Goal: Task Accomplishment & Management: Manage account settings

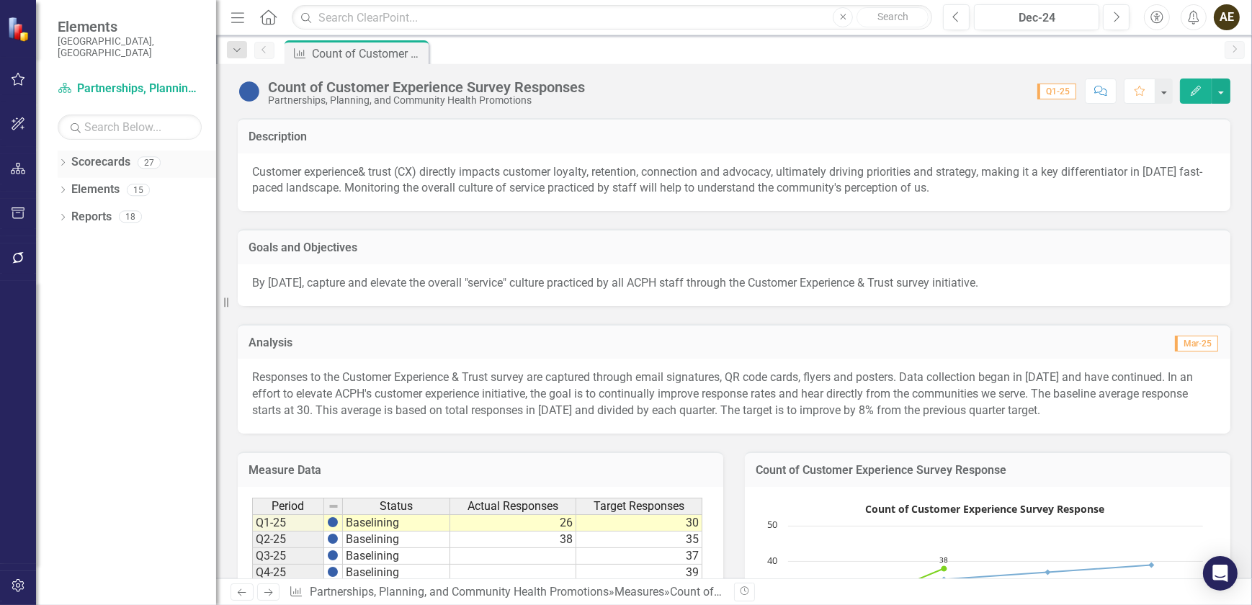
click at [58, 160] on icon "Dropdown" at bounding box center [63, 164] width 10 height 8
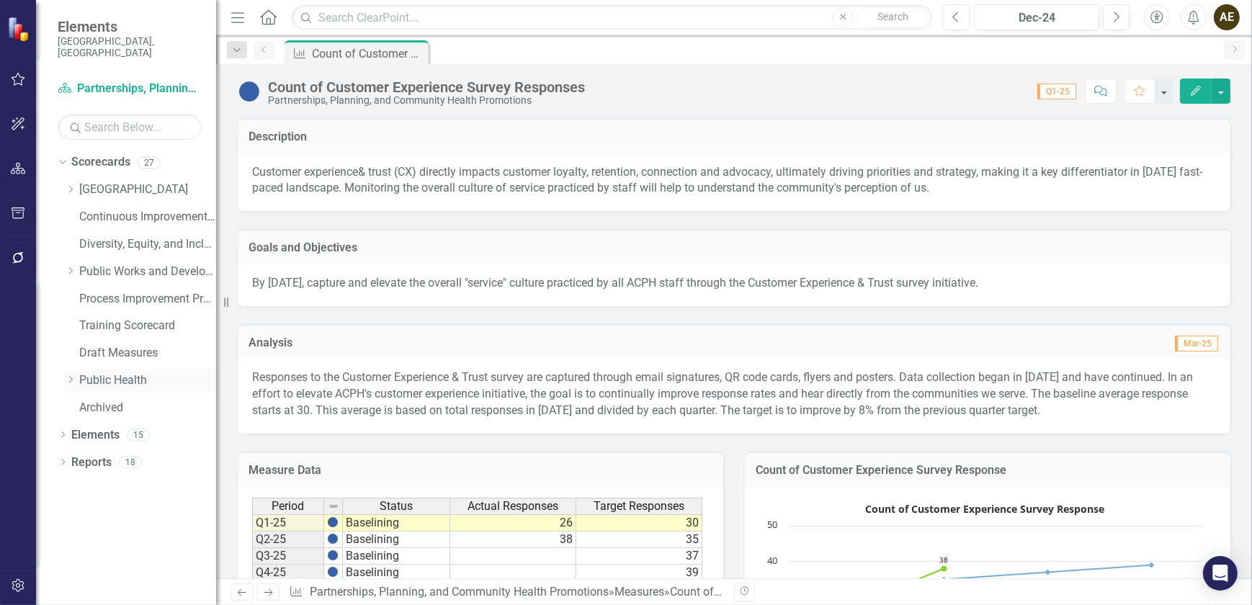
click at [72, 377] on icon at bounding box center [71, 380] width 4 height 7
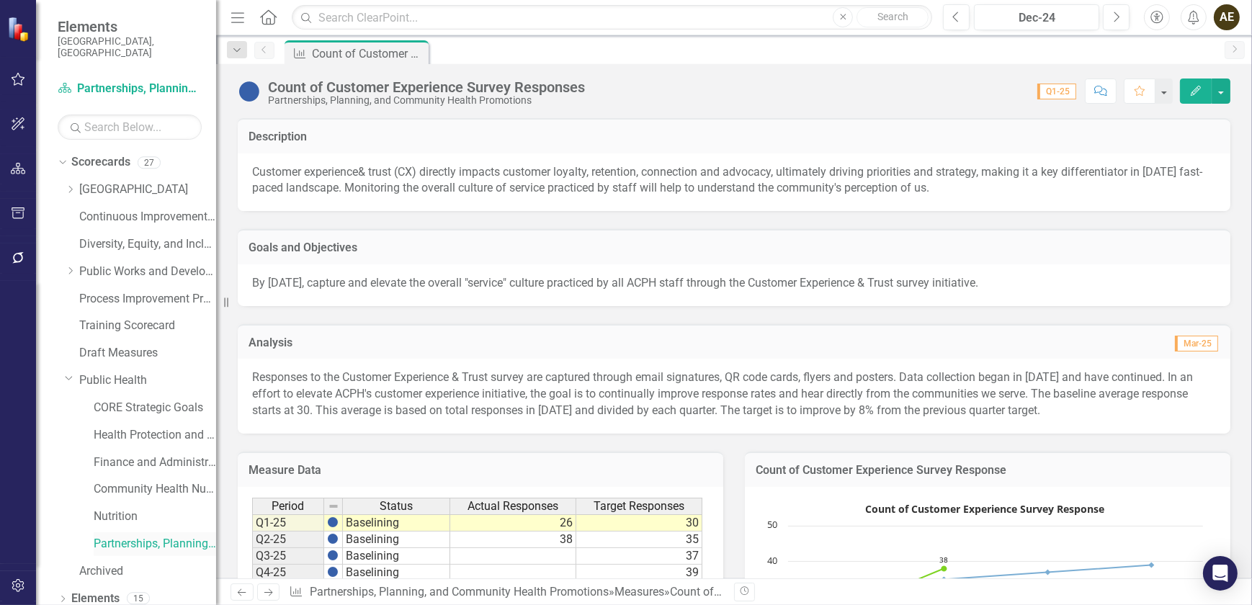
click at [163, 536] on link "Partnerships, Planning, and Community Health Promotions" at bounding box center [155, 544] width 122 height 17
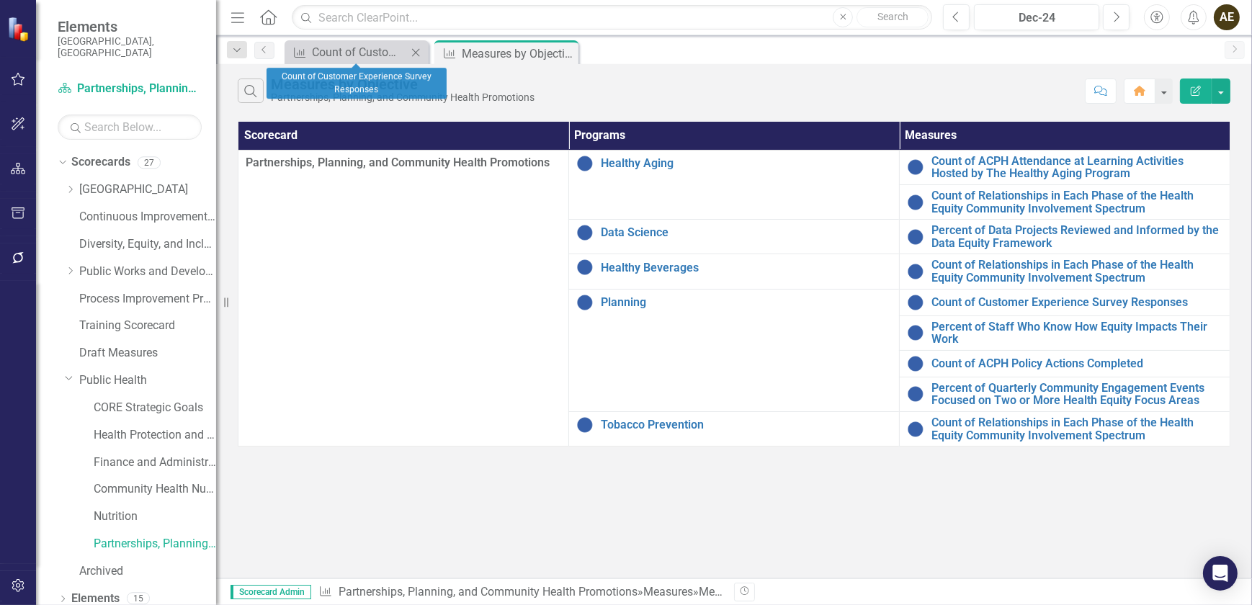
click at [416, 50] on icon "Close" at bounding box center [415, 53] width 14 height 12
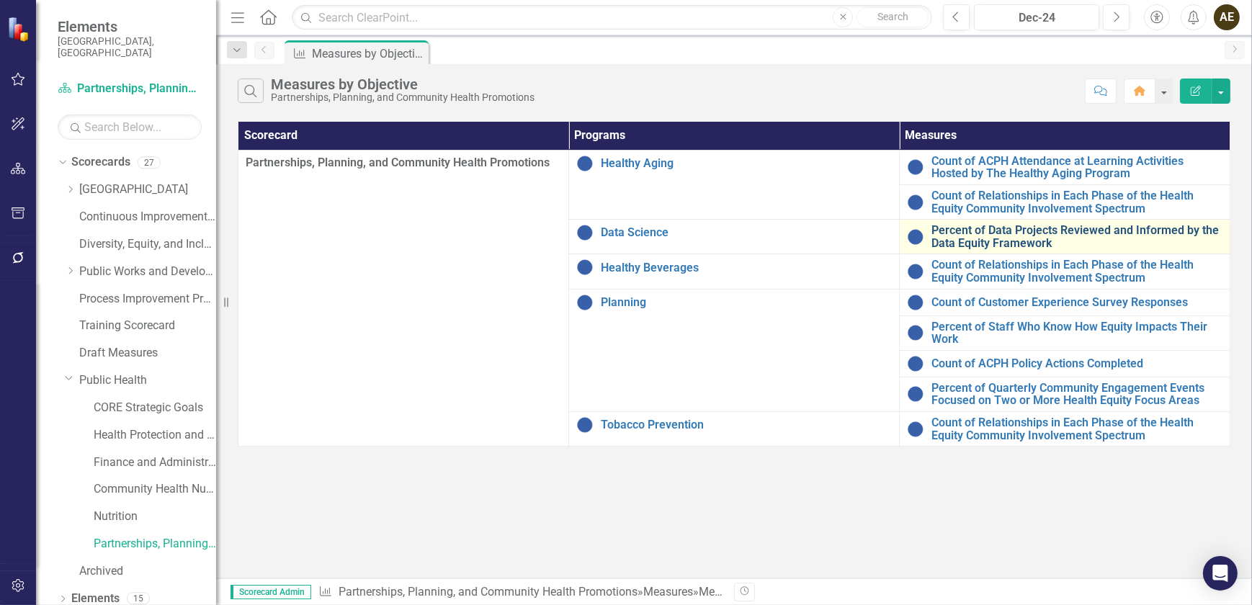
click at [1022, 230] on link "Percent of Data Projects Reviewed and Informed by the Data Equity Framework" at bounding box center [1076, 236] width 291 height 25
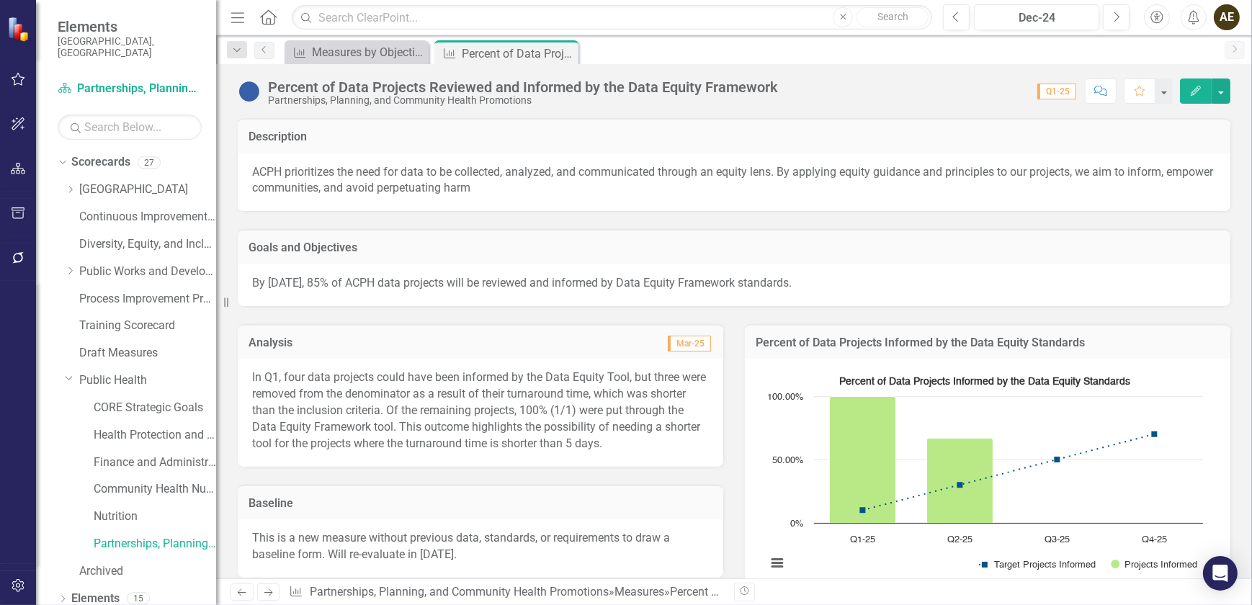
click at [1196, 94] on icon "Edit" at bounding box center [1195, 91] width 13 height 10
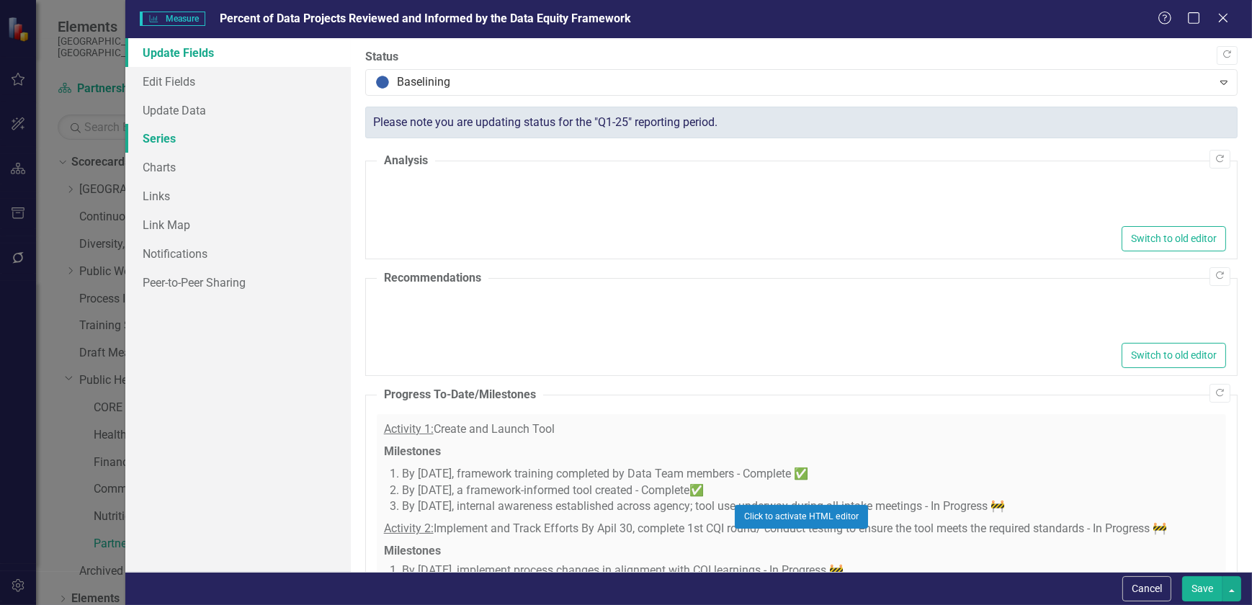
type textarea "<p>In Q1, four data projects could have been informed by the Data Equity Tool, …"
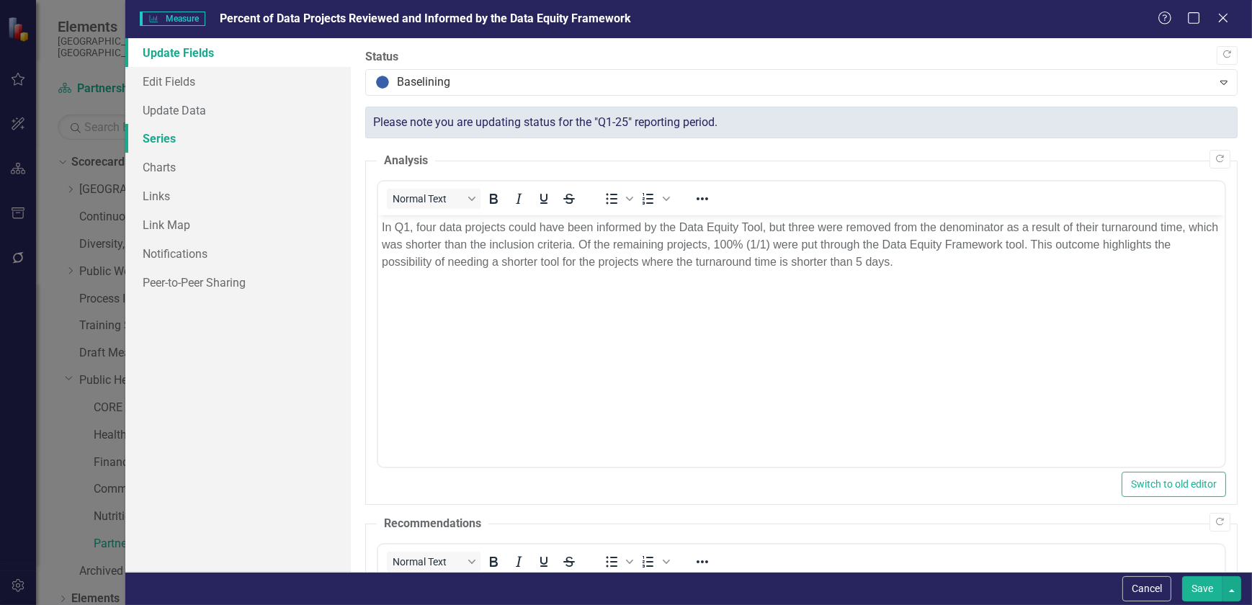
click at [184, 130] on link "Series" at bounding box center [237, 138] width 225 height 29
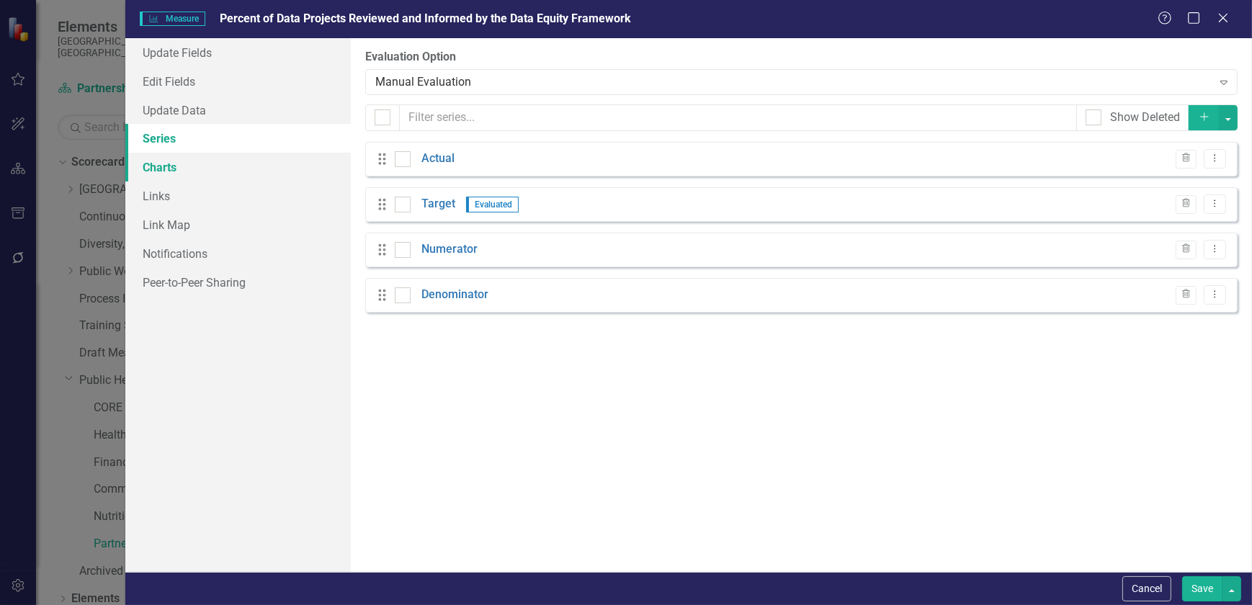
click at [188, 166] on link "Charts" at bounding box center [237, 167] width 225 height 29
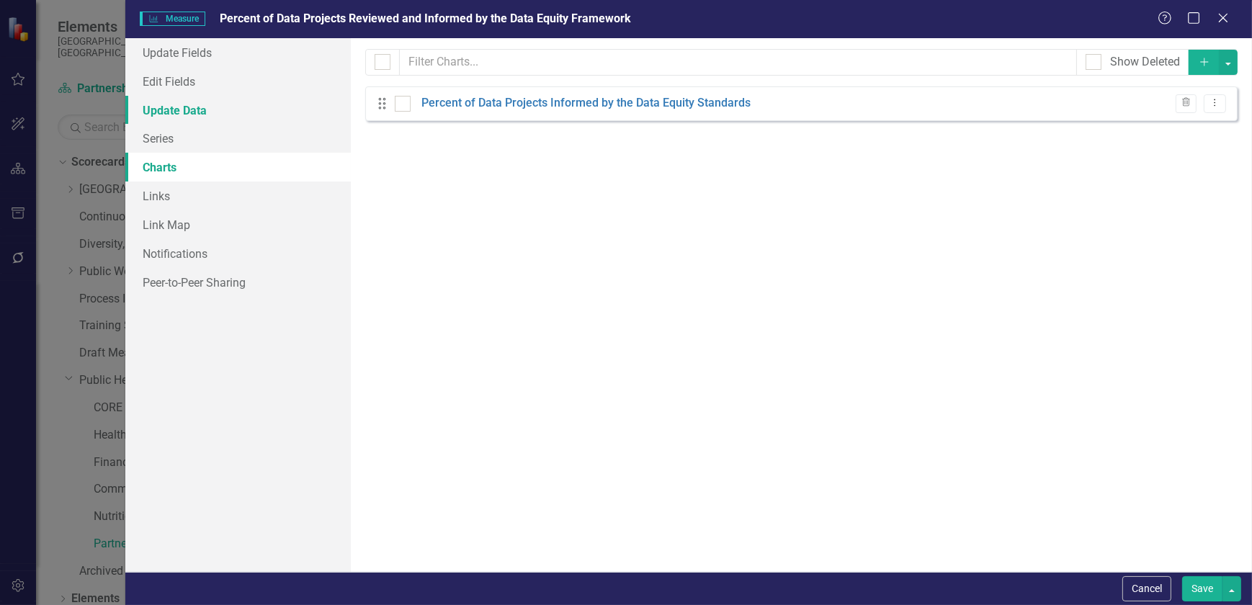
click at [196, 112] on link "Update Data" at bounding box center [237, 110] width 225 height 29
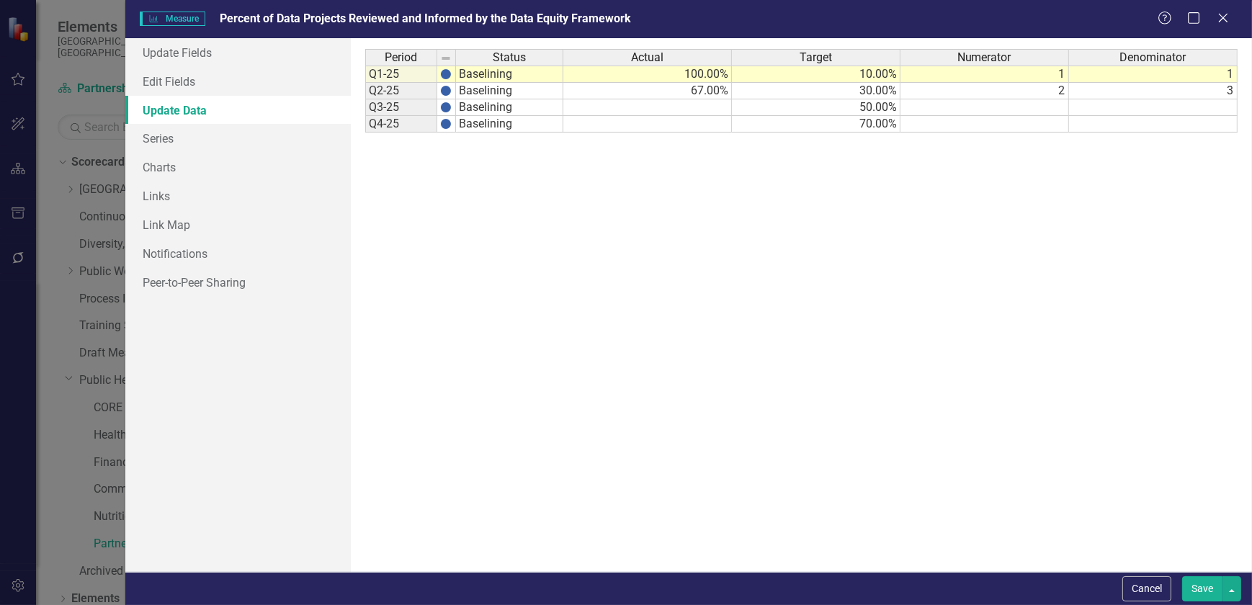
click at [1046, 109] on td at bounding box center [984, 107] width 169 height 17
type textarea "3"
click at [1169, 102] on td at bounding box center [1153, 107] width 169 height 17
type textarea "5"
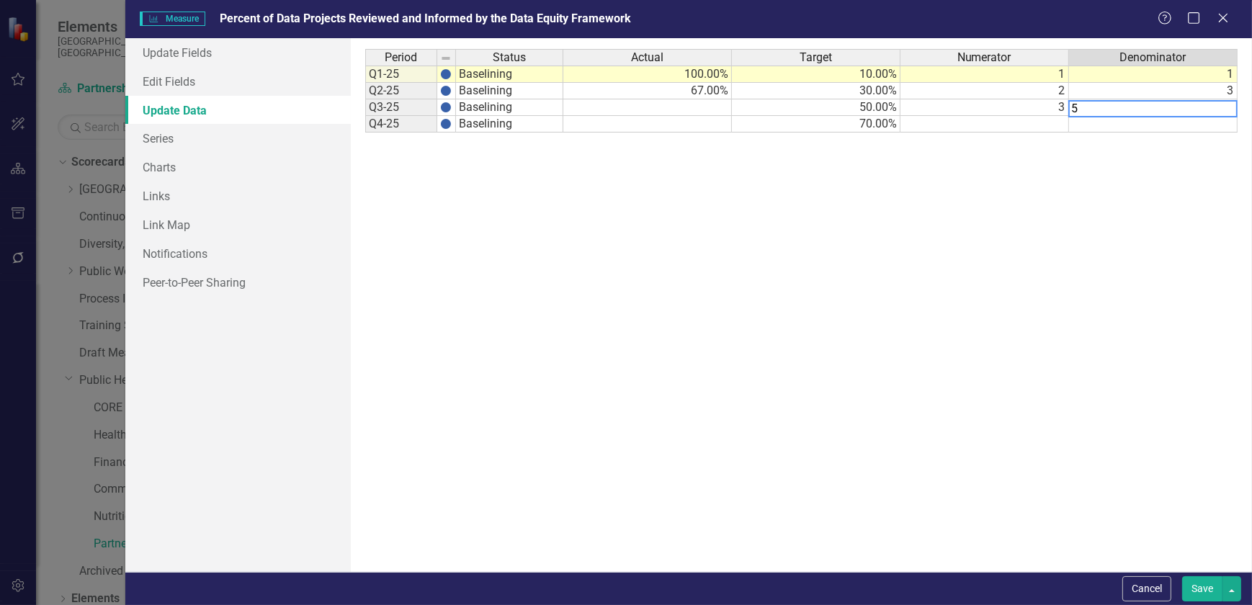
click at [1126, 259] on div "Period Status Actual Target Numerator Denominator Q1-25 Baselining 100.00% 10.0…" at bounding box center [801, 305] width 872 height 512
click at [1211, 583] on button "Save" at bounding box center [1202, 588] width 40 height 25
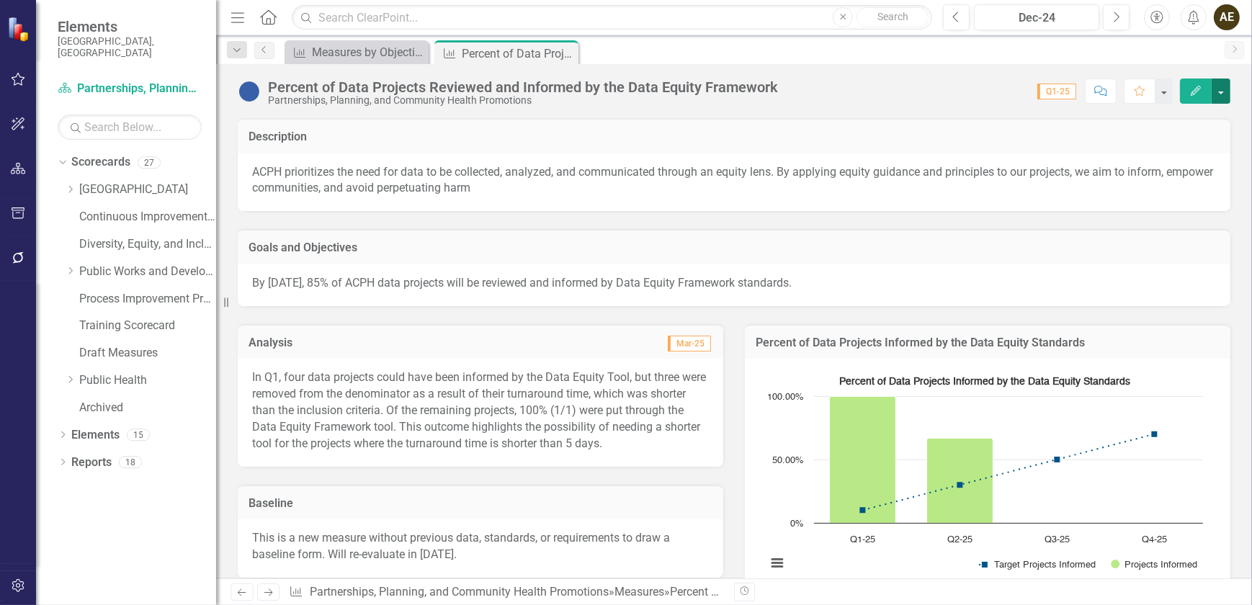
click at [1221, 94] on button "button" at bounding box center [1220, 91] width 19 height 25
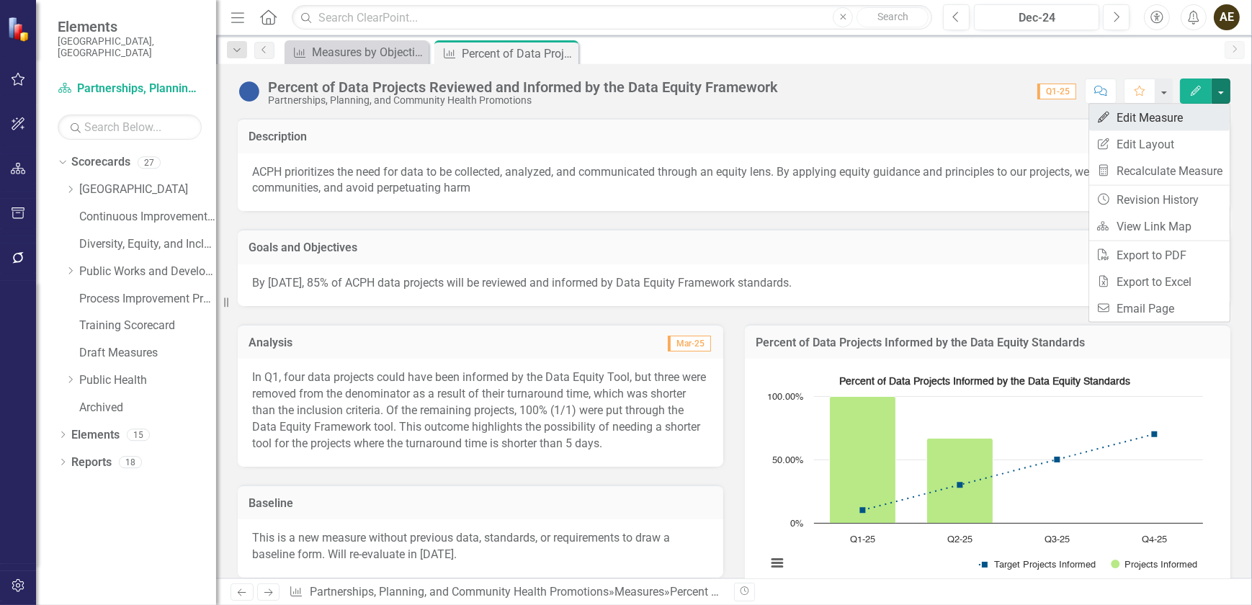
click at [1173, 124] on link "Edit Edit Measure" at bounding box center [1159, 117] width 140 height 27
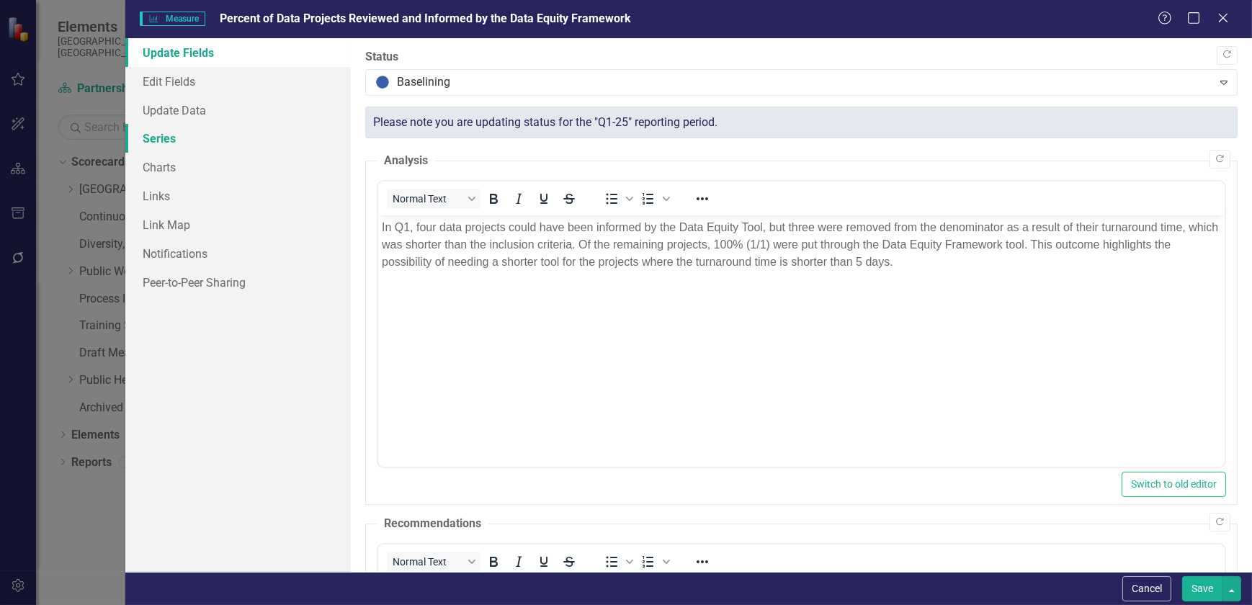
click at [166, 148] on link "Series" at bounding box center [237, 138] width 225 height 29
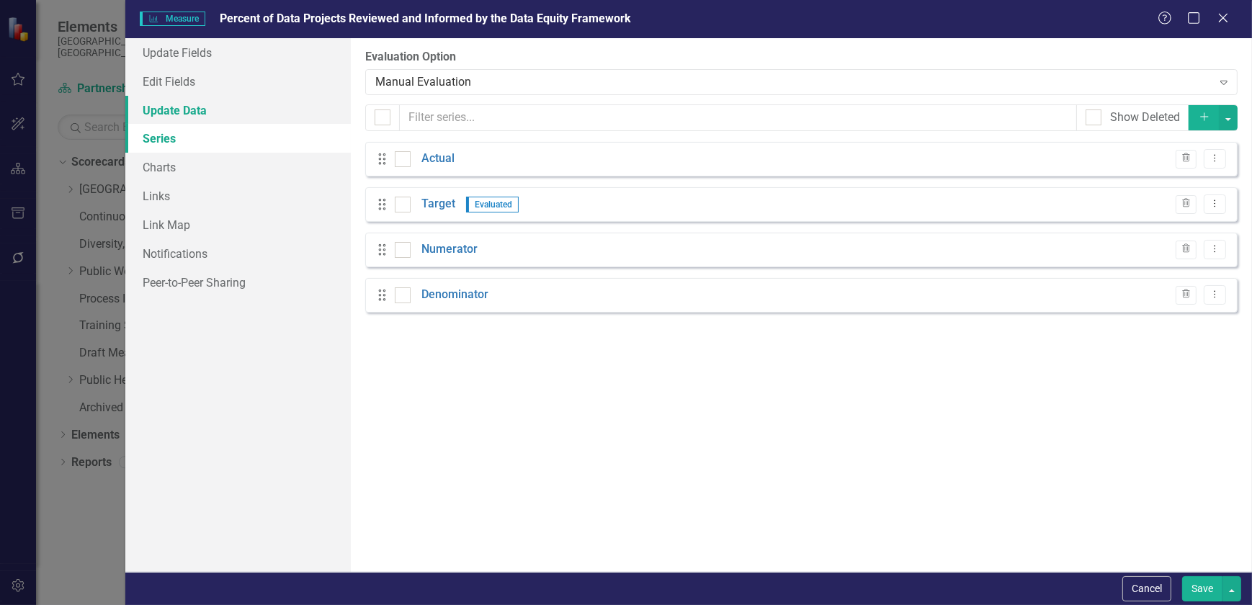
click at [164, 109] on link "Update Data" at bounding box center [237, 110] width 225 height 29
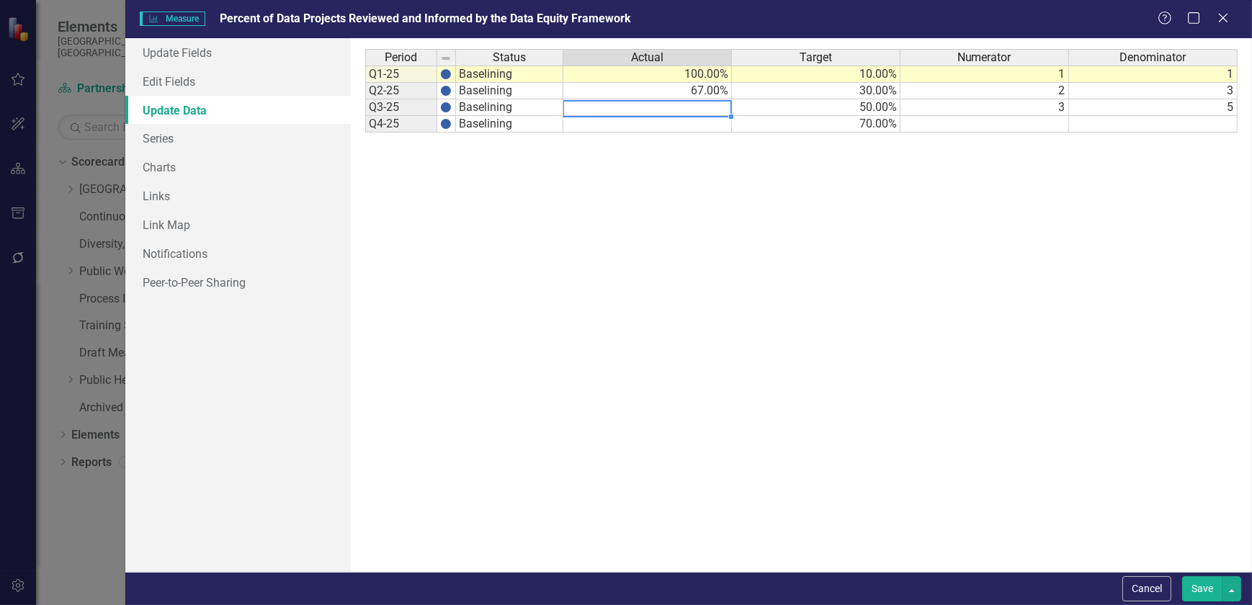
click at [707, 109] on td at bounding box center [647, 107] width 169 height 17
type textarea "60"
click at [730, 202] on div "Period Status Actual Target Numerator Denominator Q1-25 Baselining 100.00% 10.0…" at bounding box center [801, 305] width 872 height 512
click at [1203, 591] on button "Save" at bounding box center [1202, 588] width 40 height 25
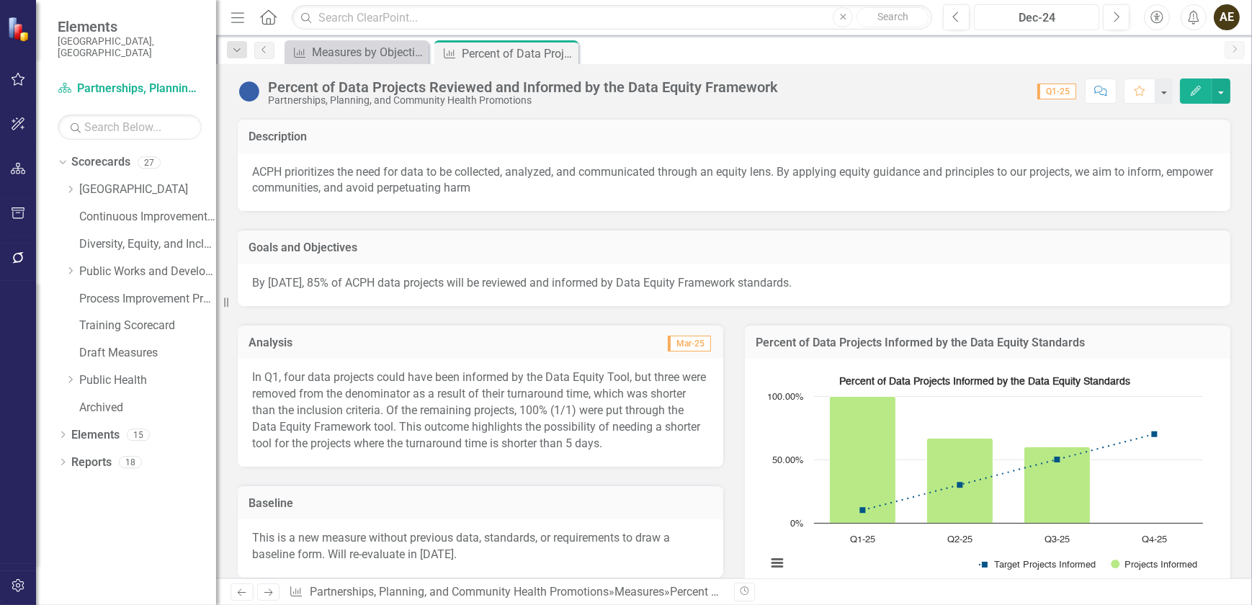
click at [1090, 16] on div "Dec-24" at bounding box center [1036, 17] width 115 height 17
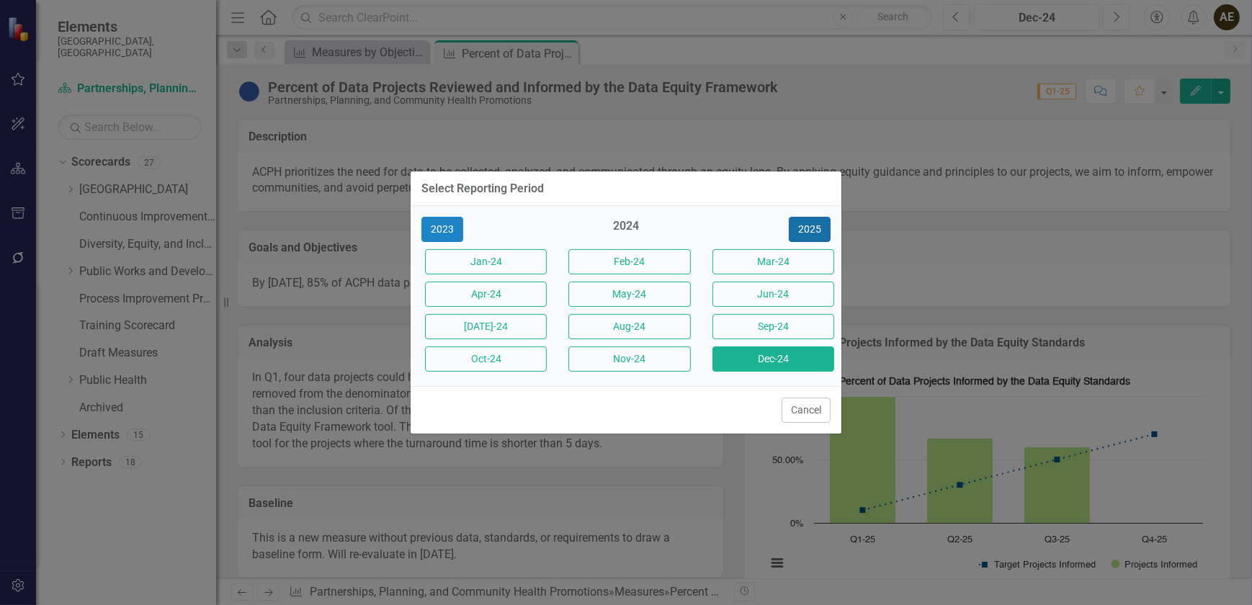
click at [804, 238] on button "2025" at bounding box center [810, 229] width 42 height 25
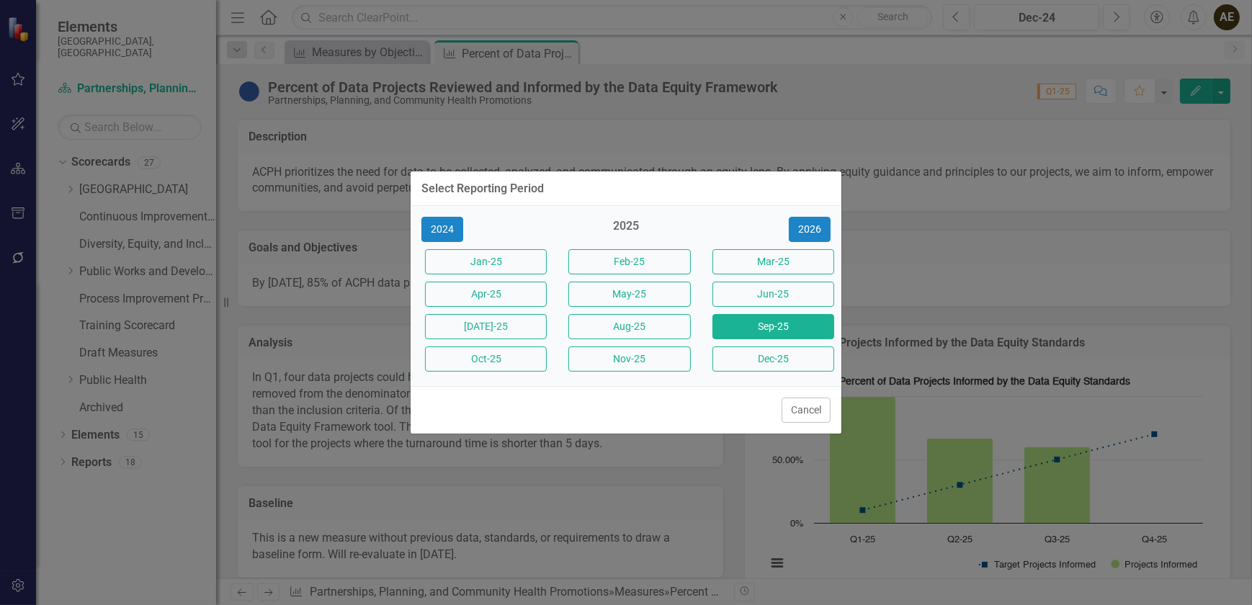
click at [752, 333] on button "Sep-25" at bounding box center [773, 326] width 122 height 25
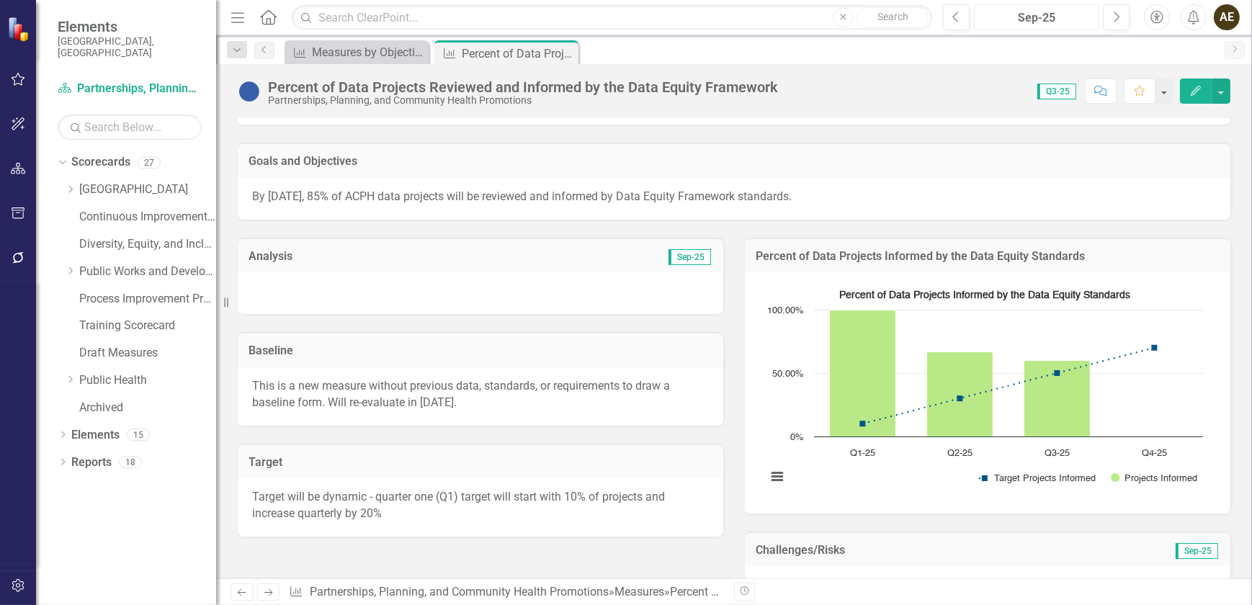
scroll to position [65, 0]
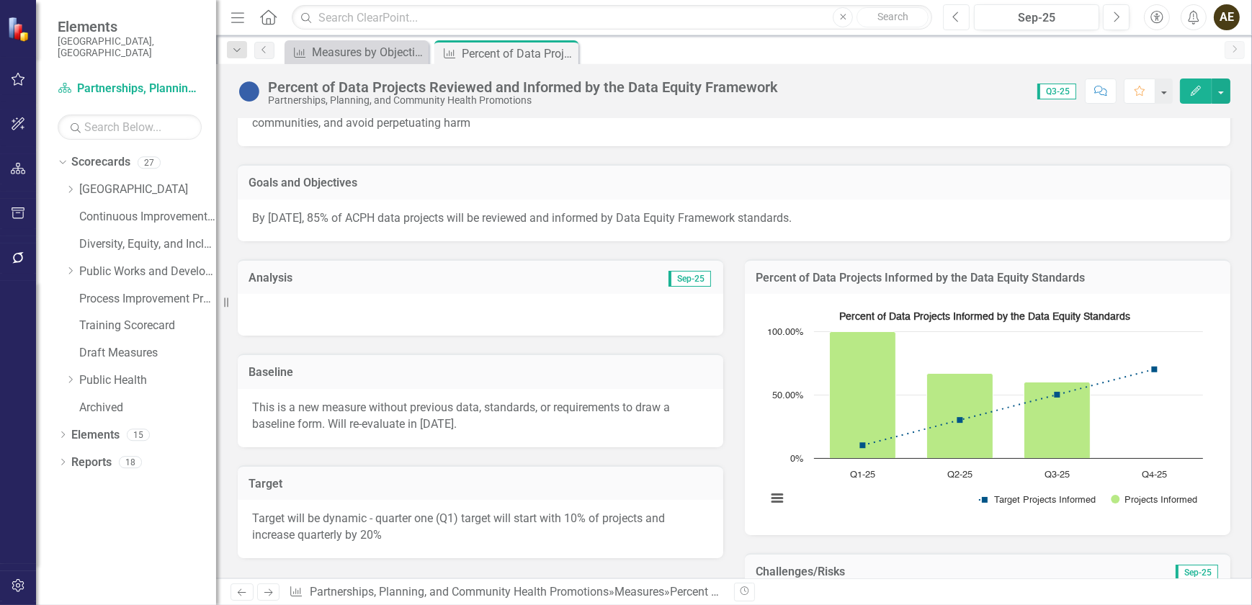
click at [957, 20] on icon "button" at bounding box center [956, 17] width 6 height 10
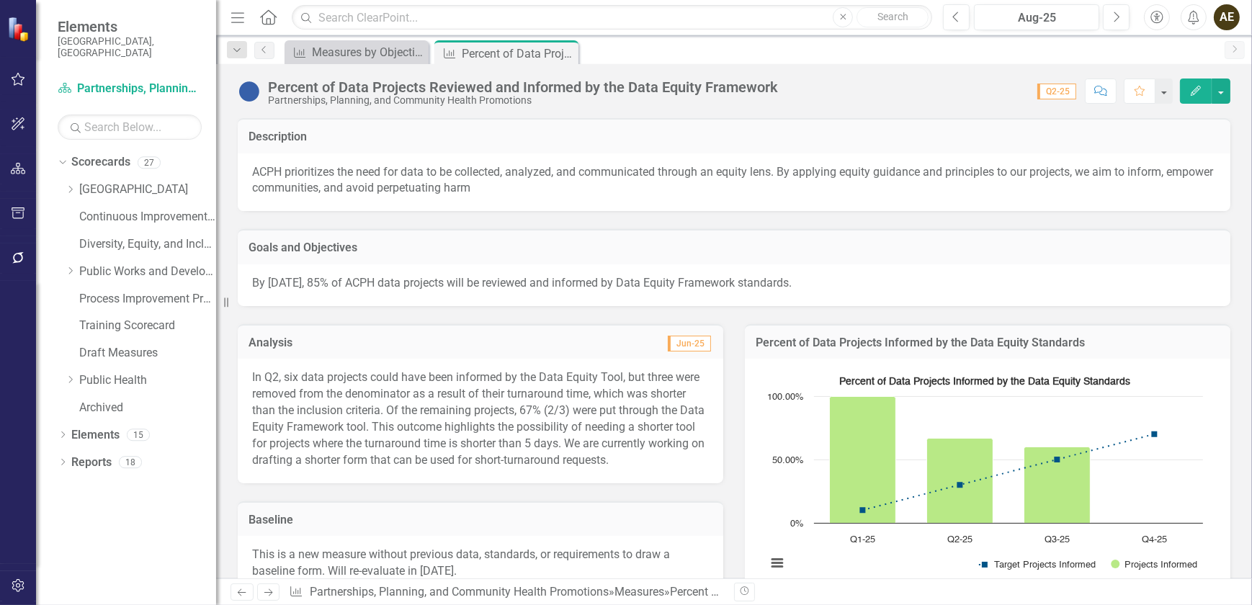
click at [290, 385] on p "In Q2, six data projects could have been informed by the Data Equity Tool, but …" at bounding box center [480, 418] width 457 height 99
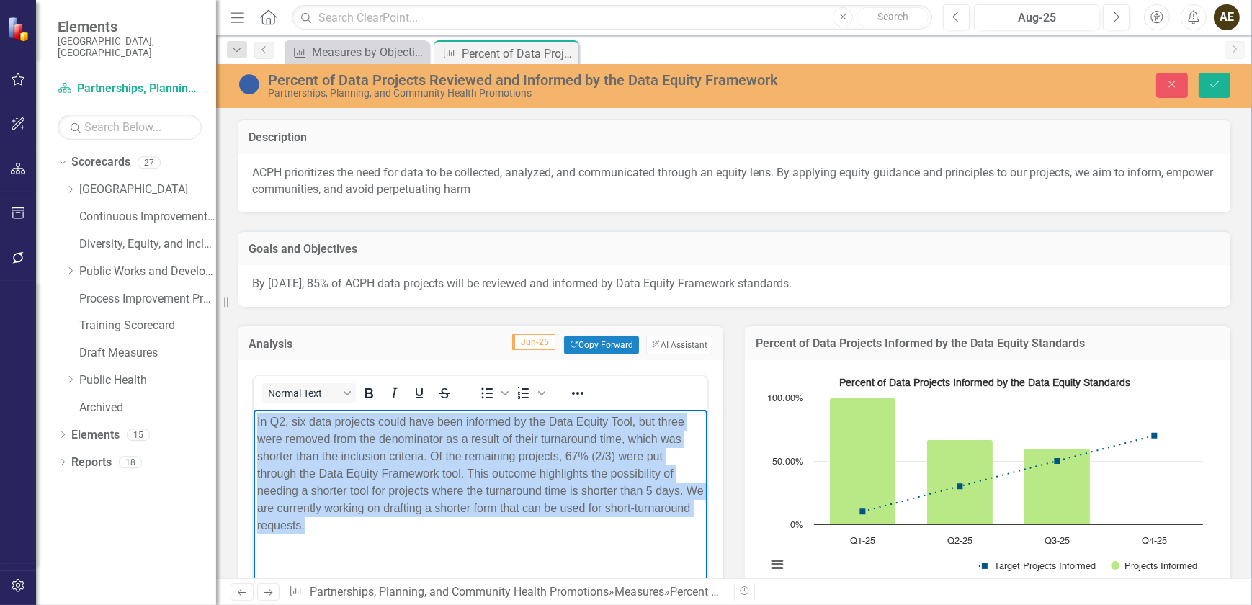
drag, startPoint x: 373, startPoint y: 531, endPoint x: 495, endPoint y: 818, distance: 312.1
click at [253, 410] on html "In Q2, six data projects could have been informed by the Data Equity Tool, but …" at bounding box center [480, 518] width 454 height 216
copy p "In Q2, six data projects could have been informed by the Data Equity Tool, but …"
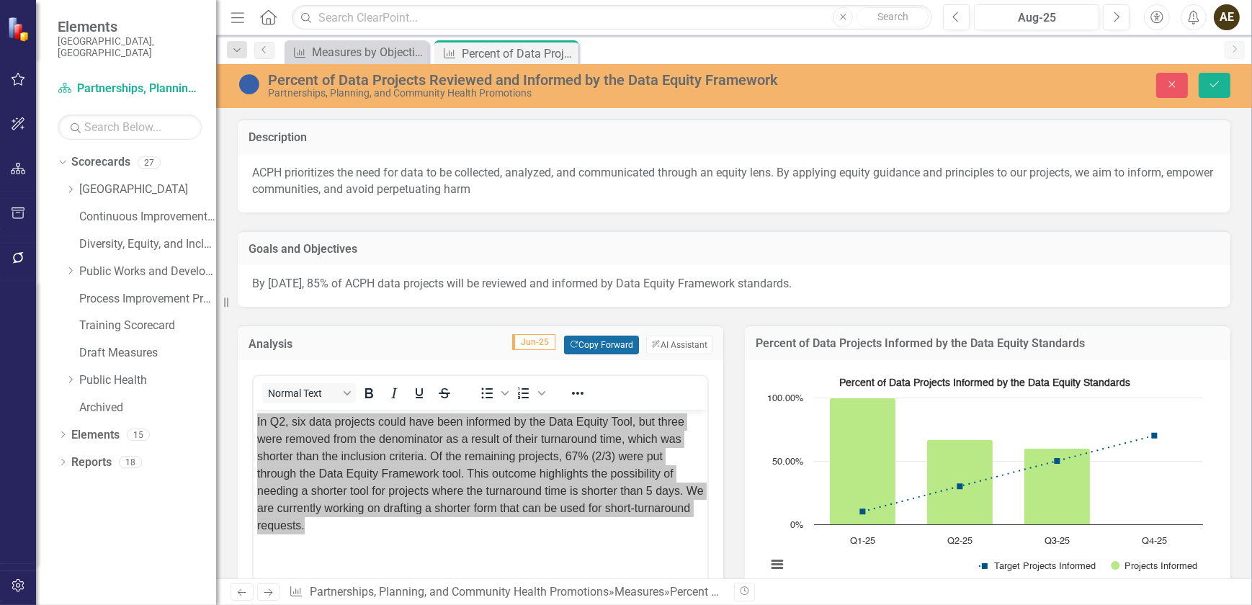
click at [570, 345] on icon "Copy Forward" at bounding box center [573, 345] width 9 height 8
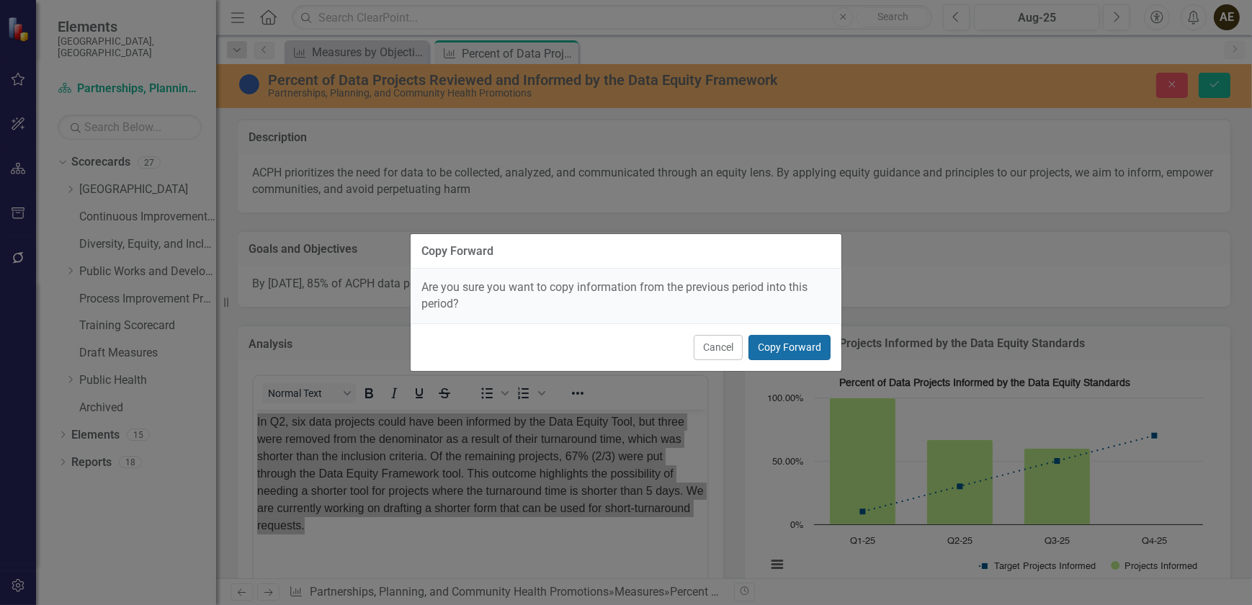
click at [812, 348] on button "Copy Forward" at bounding box center [789, 347] width 82 height 25
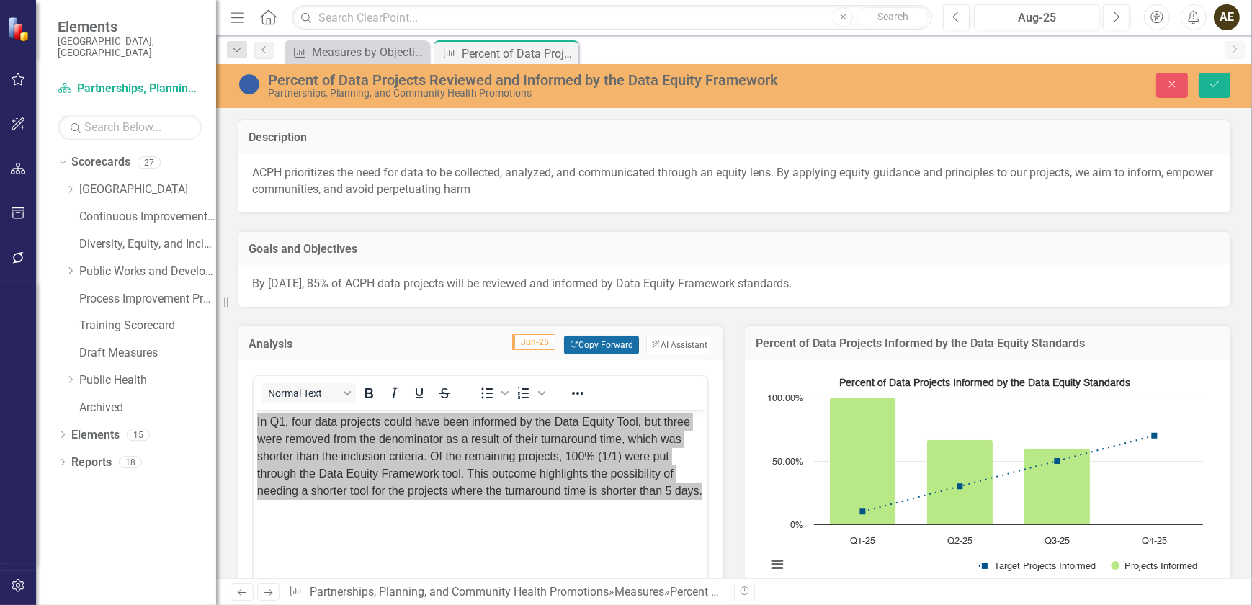
click at [570, 345] on button "Copy Forward Copy Forward" at bounding box center [601, 345] width 74 height 19
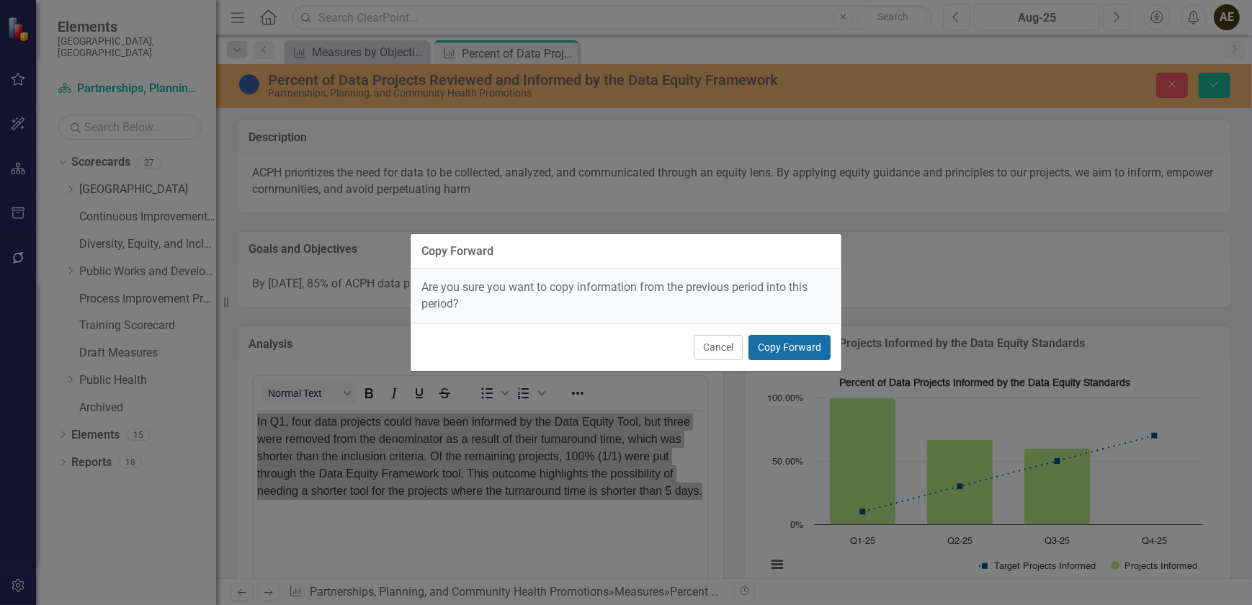
click at [760, 351] on button "Copy Forward" at bounding box center [789, 347] width 82 height 25
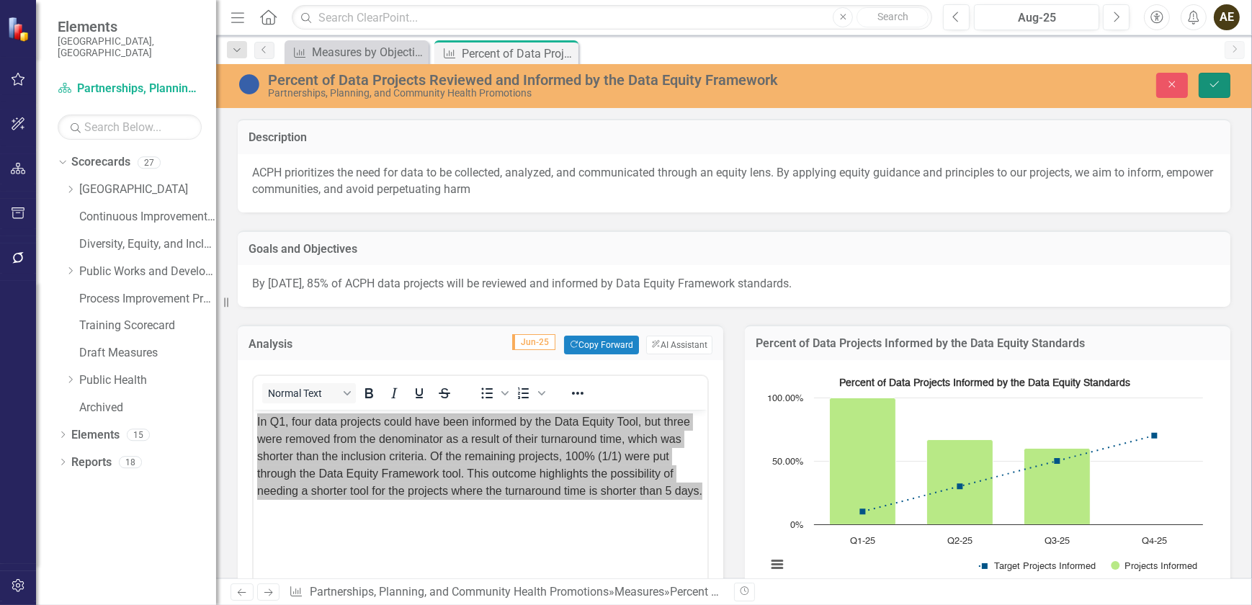
click at [1224, 84] on button "Save" at bounding box center [1214, 85] width 32 height 25
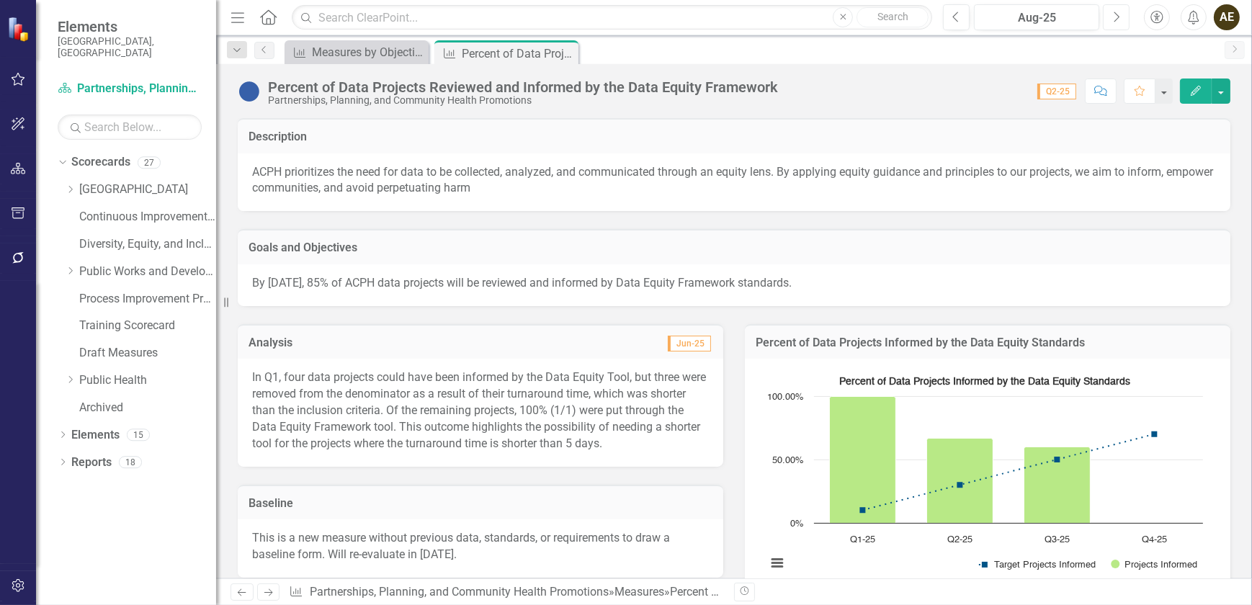
click at [1120, 15] on button "Next" at bounding box center [1116, 17] width 27 height 26
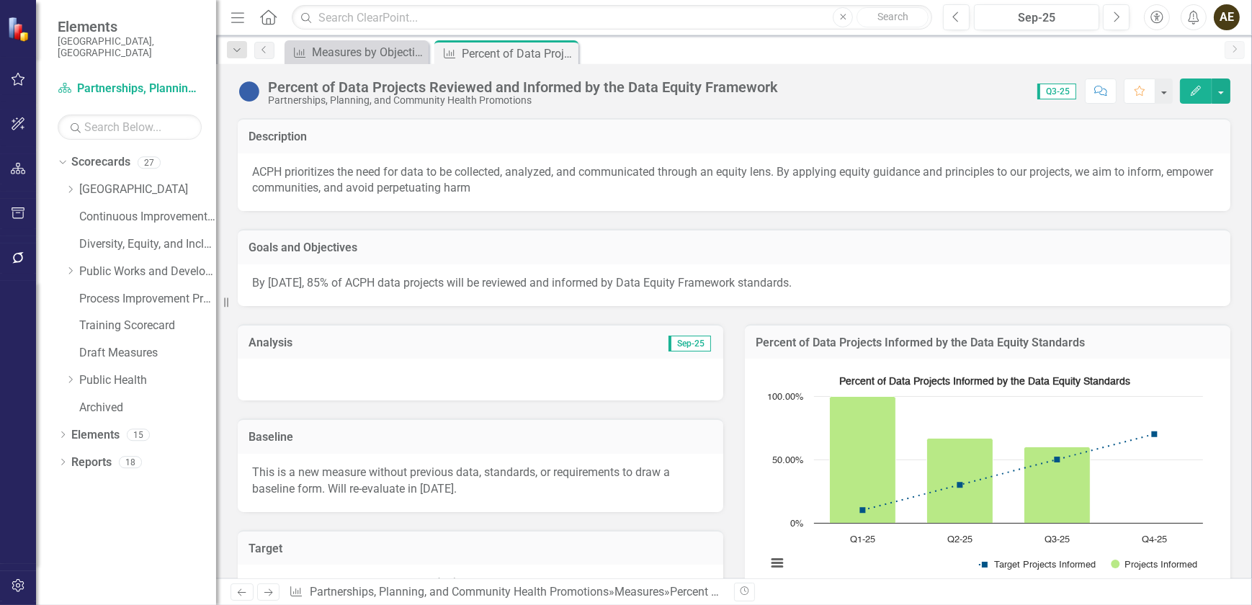
click at [447, 377] on div at bounding box center [480, 380] width 485 height 42
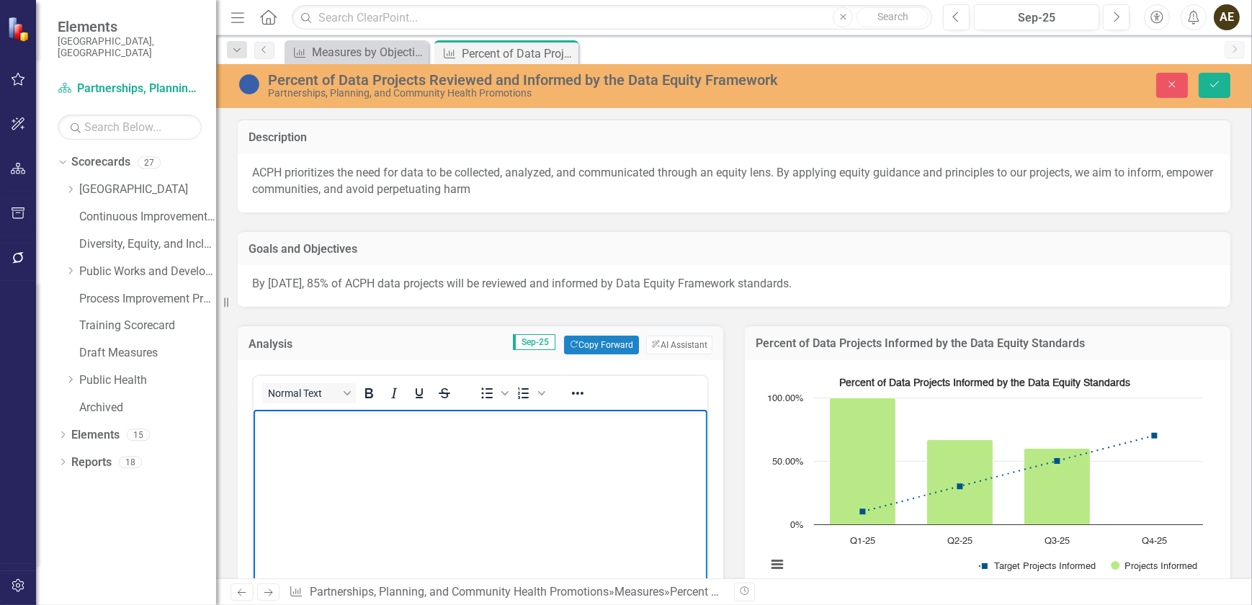
click at [350, 422] on p "Rich Text Area. Press ALT-0 for help." at bounding box center [479, 421] width 447 height 17
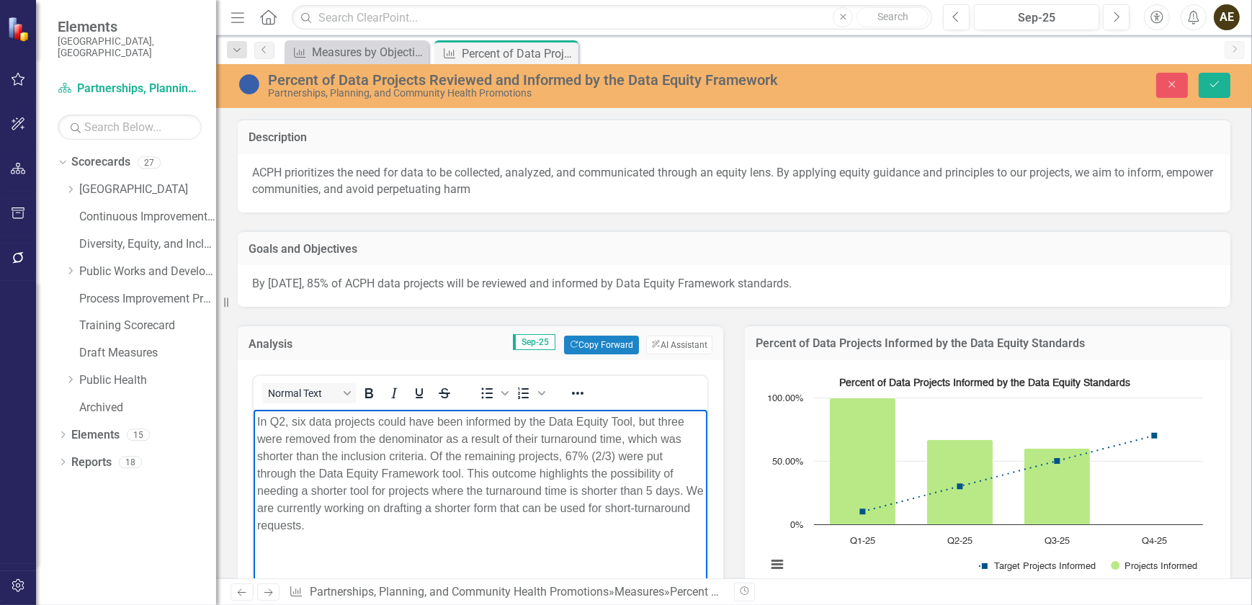
click at [282, 424] on p "In Q2, six data projects could have been informed by the Data Equity Tool, but …" at bounding box center [479, 473] width 447 height 121
click at [304, 421] on p "In Q3, six data projects could have been informed by the Data Equity Tool, but …" at bounding box center [479, 473] width 447 height 121
drag, startPoint x: 508, startPoint y: 425, endPoint x: 377, endPoint y: 423, distance: 131.1
click at [377, 423] on p "In Q3, 10 data projects could have been informed by the Data Equity Tool, but t…" at bounding box center [479, 473] width 447 height 121
click at [498, 418] on p "In Q3, 10 data projects were compatible with by the Data Equity Tool, but three…" at bounding box center [479, 473] width 447 height 121
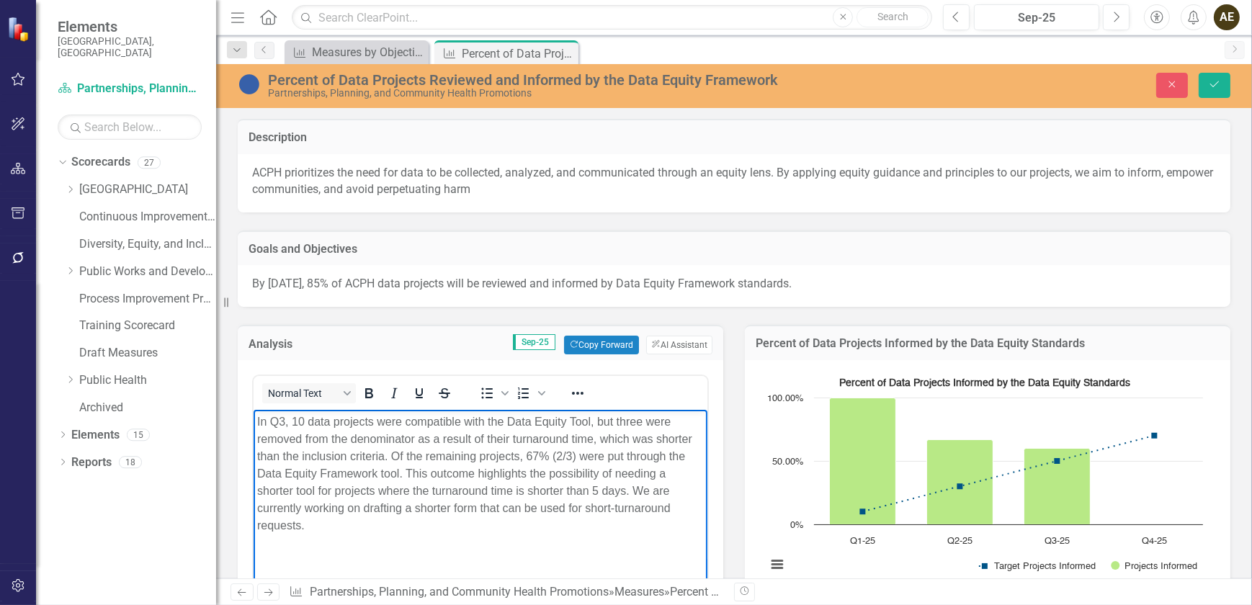
click at [640, 423] on p "In Q3, 10 data projects were compatible with the Data Equity Tool, but three we…" at bounding box center [479, 473] width 447 height 121
click at [485, 436] on p "In Q3, 10 data projects were compatible with the Data Equity Tool, but half wer…" at bounding box center [479, 473] width 447 height 121
drag, startPoint x: 482, startPoint y: 442, endPoint x: 418, endPoint y: 441, distance: 64.1
click at [418, 441] on p "In Q3, 10 data projects were compatible with the Data Equity Tool, but half wer…" at bounding box center [479, 473] width 447 height 121
click at [490, 439] on p "In Q3, 10 data projects were compatible with the Data Equity Tool, but half wer…" at bounding box center [479, 465] width 447 height 104
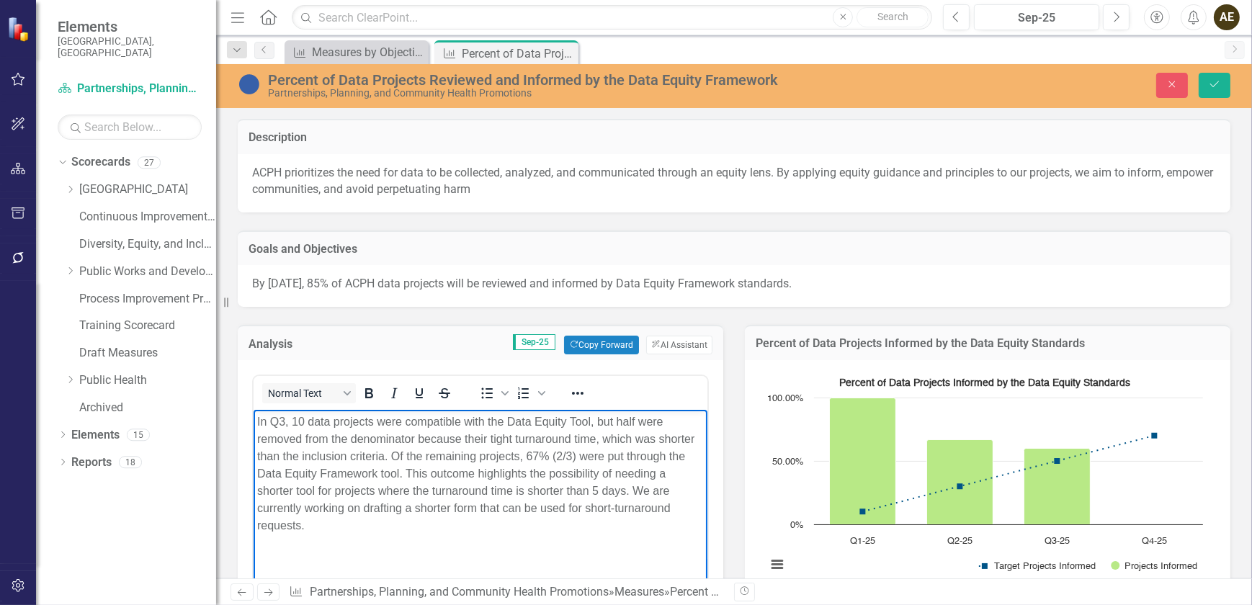
click at [381, 457] on p "In Q3, 10 data projects were compatible with the Data Equity Tool, but half wer…" at bounding box center [479, 473] width 447 height 121
click at [666, 455] on p "In Q3, 10 data projects were compatible with the Data Equity Tool, but half wer…" at bounding box center [479, 473] width 447 height 121
click at [265, 475] on p "In Q3, 10 data projects were compatible with the Data Equity Tool, but half wer…" at bounding box center [479, 473] width 447 height 121
click at [542, 474] on p "In Q3, 10 data projects were compatible with the Data Equity Tool, but half wer…" at bounding box center [479, 473] width 447 height 121
drag, startPoint x: 610, startPoint y: 471, endPoint x: 554, endPoint y: 469, distance: 56.2
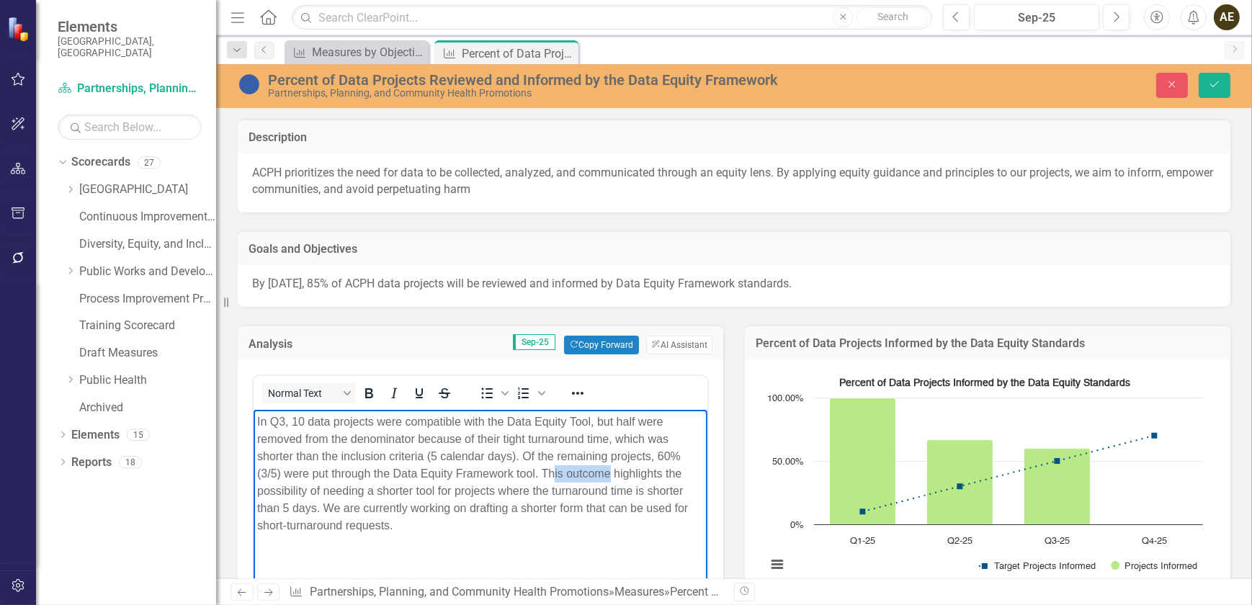
click at [554, 469] on p "In Q3, 10 data projects were compatible with the Data Equity Tool, but half wer…" at bounding box center [479, 473] width 447 height 121
drag, startPoint x: 491, startPoint y: 491, endPoint x: 385, endPoint y: 490, distance: 105.9
click at [385, 490] on p "In Q3, 10 data projects were compatible with the Data Equity Tool, but half wer…" at bounding box center [479, 473] width 447 height 121
click at [505, 489] on p "In Q3, 10 data projects were compatible with the Data Equity Tool, but half wer…" at bounding box center [479, 473] width 447 height 121
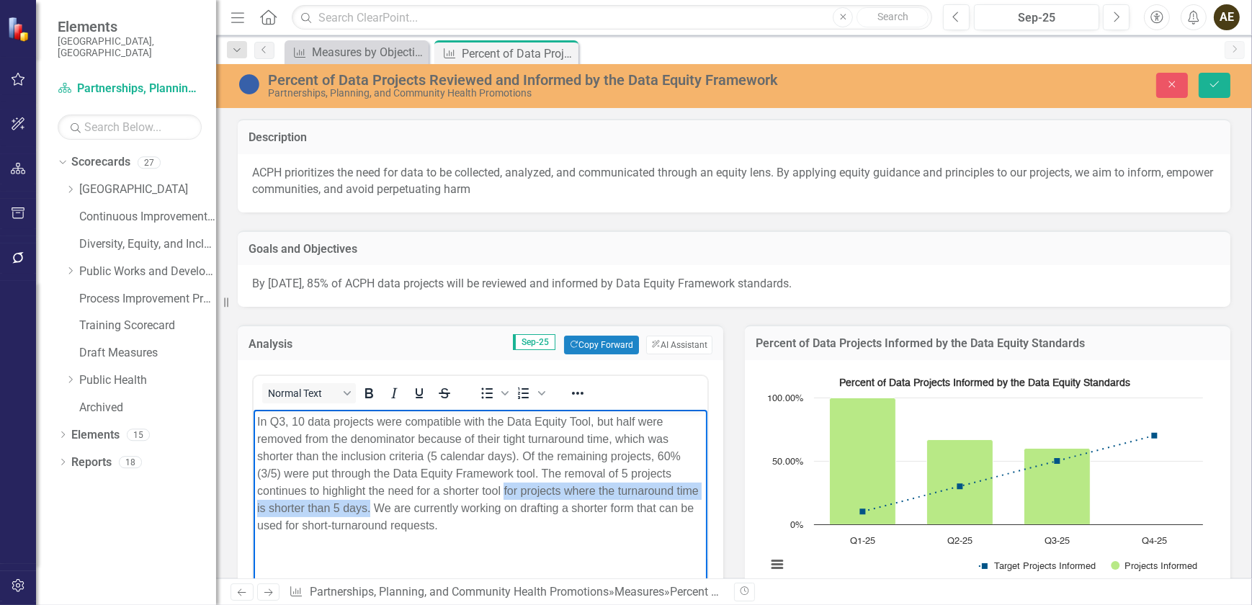
drag, startPoint x: 502, startPoint y: 492, endPoint x: 369, endPoint y: 511, distance: 133.8
click at [369, 511] on p "In Q3, 10 data projects were compatible with the Data Equity Tool, but half wer…" at bounding box center [479, 473] width 447 height 121
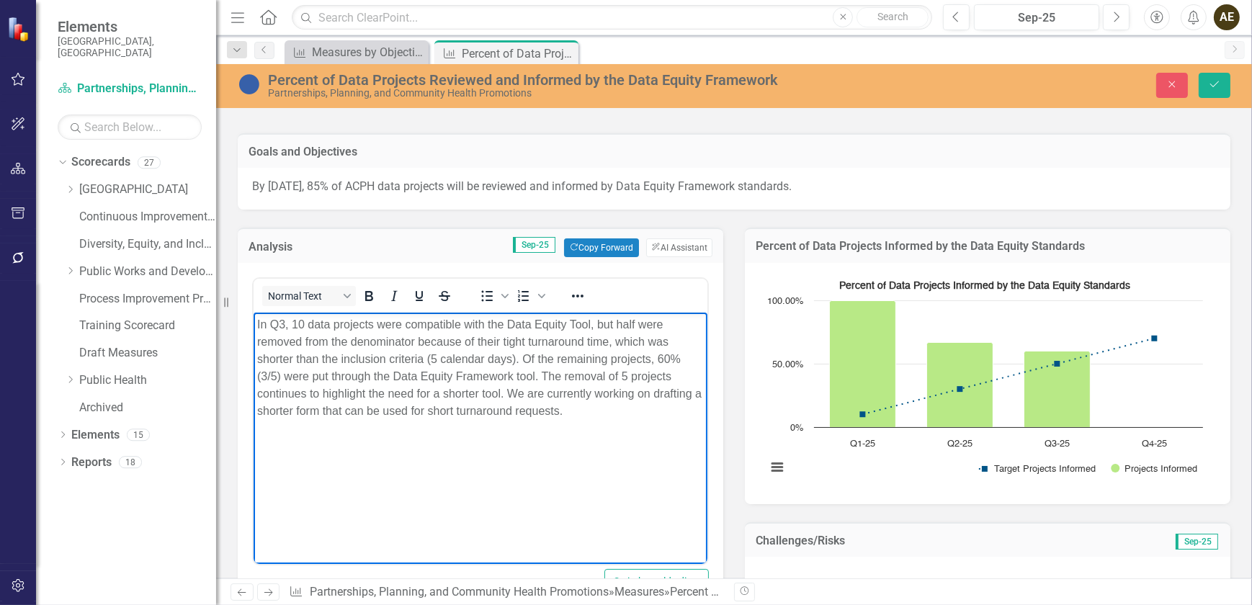
scroll to position [196, 0]
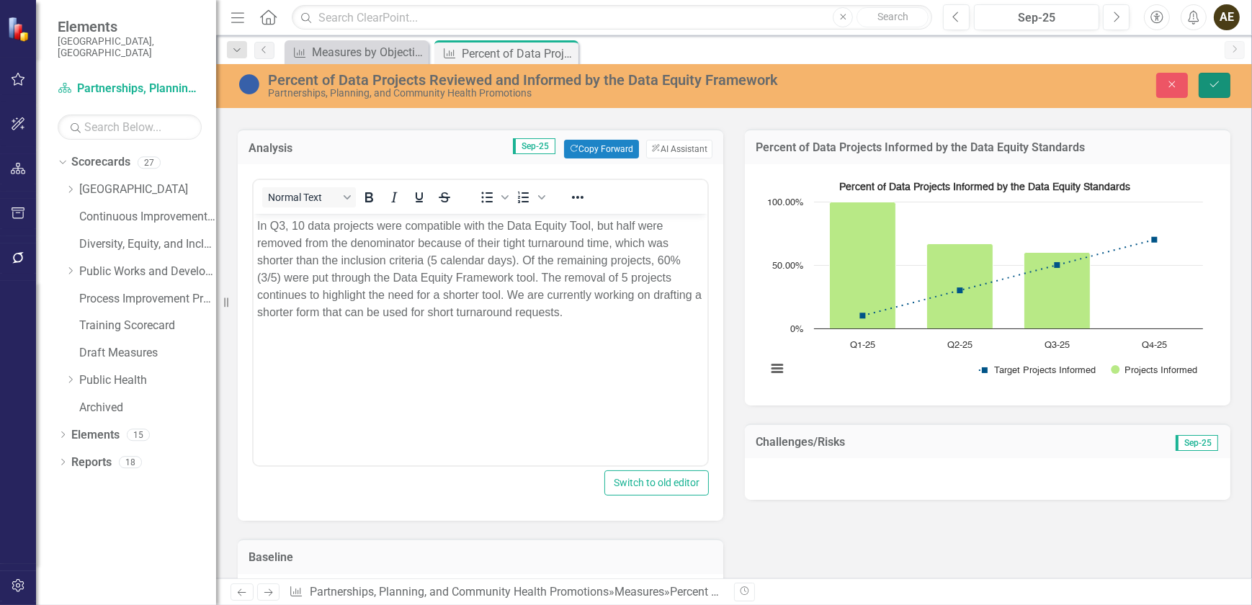
click at [1215, 84] on icon "Save" at bounding box center [1214, 84] width 13 height 10
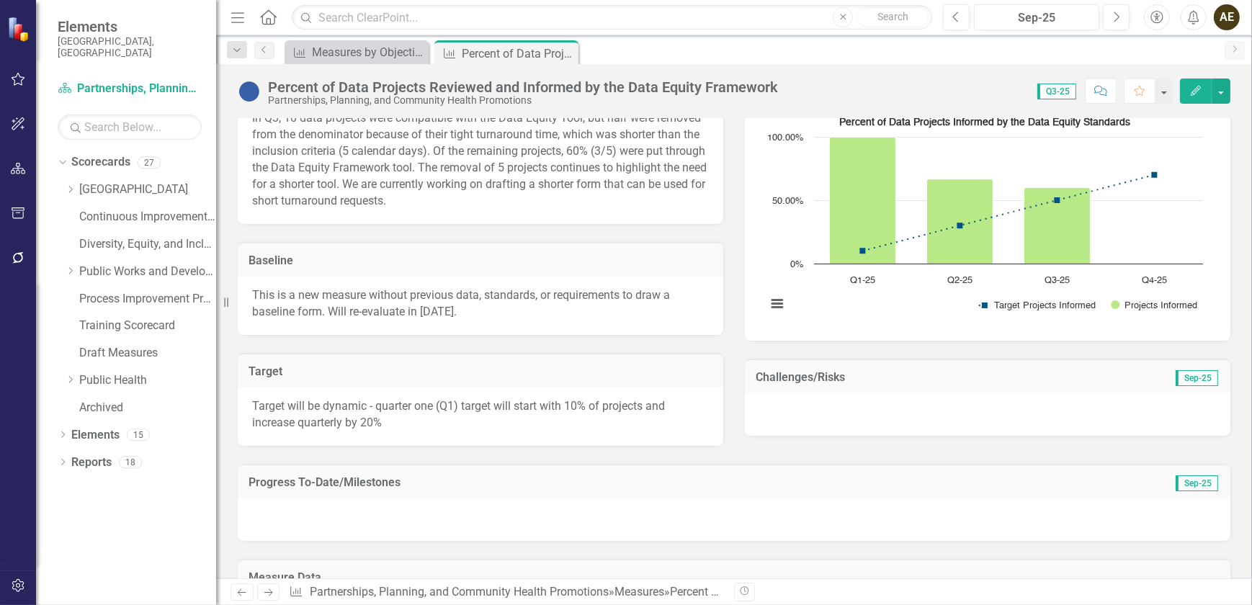
scroll to position [261, 0]
click at [1219, 94] on button "button" at bounding box center [1220, 91] width 19 height 25
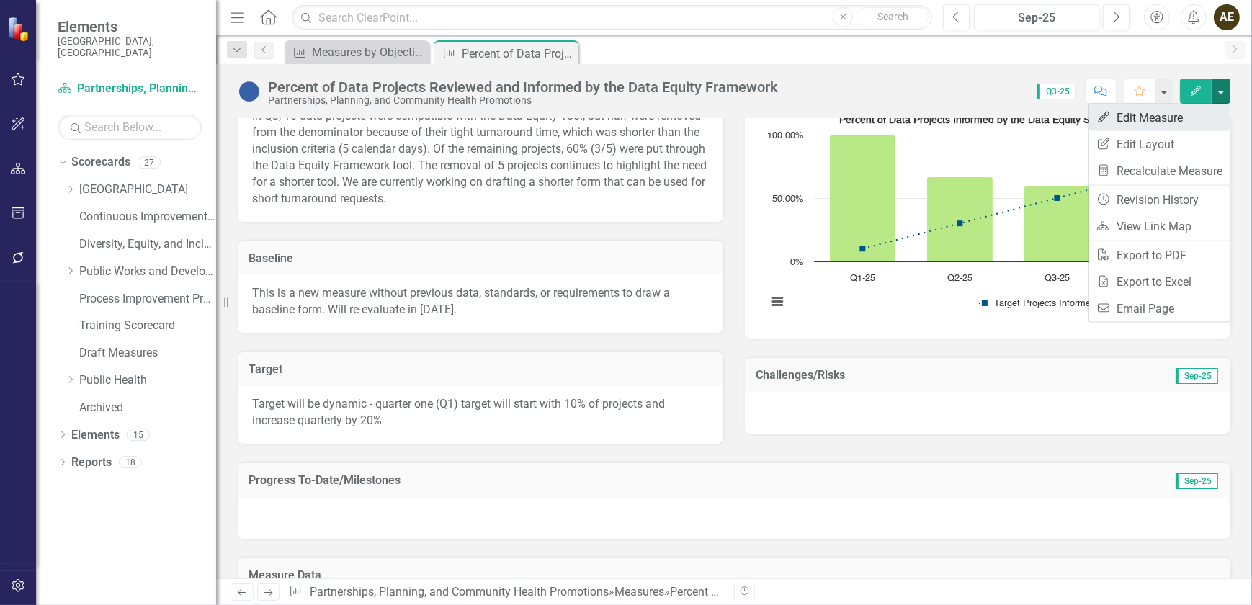
click at [1163, 128] on link "Edit Edit Measure" at bounding box center [1159, 117] width 140 height 27
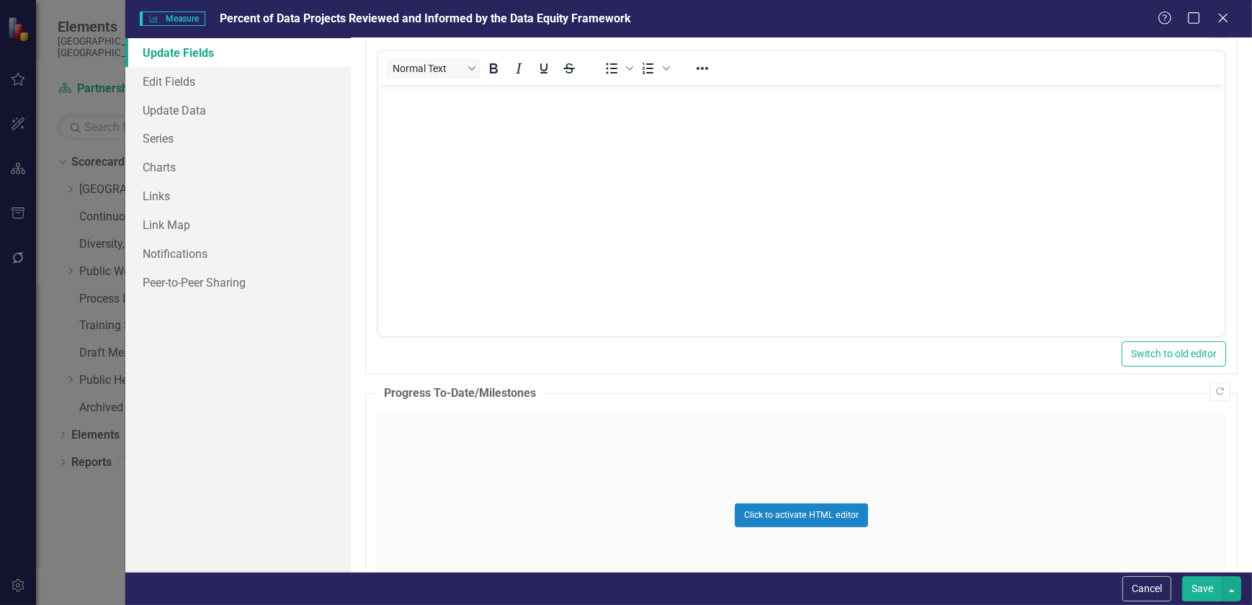
scroll to position [524, 0]
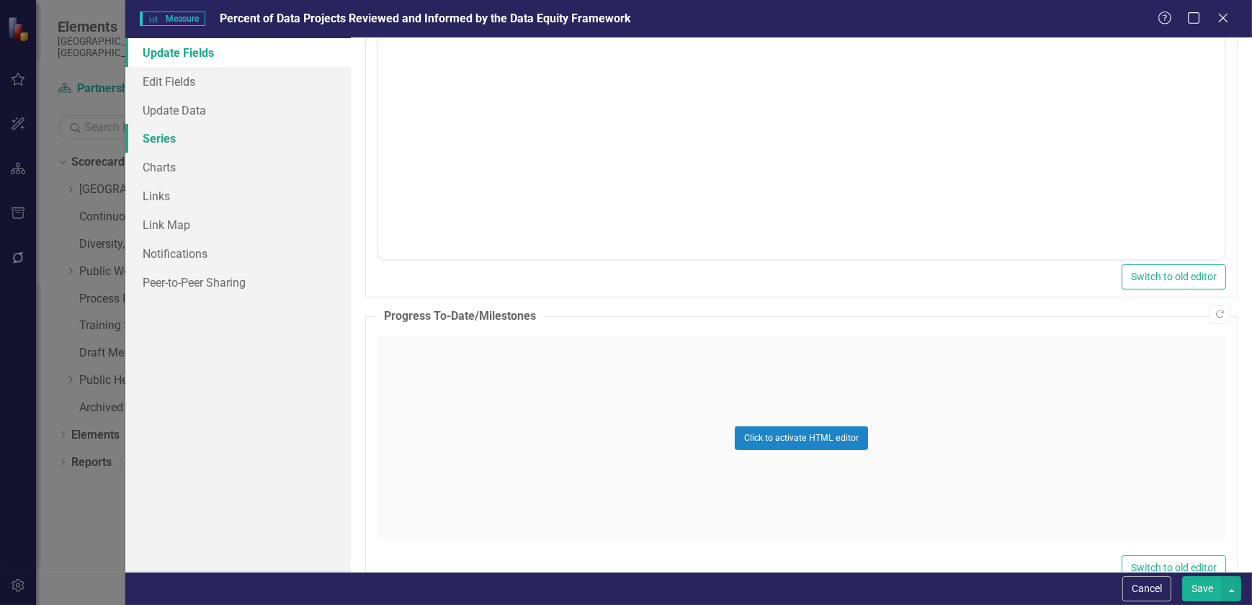
click at [199, 140] on link "Series" at bounding box center [237, 138] width 225 height 29
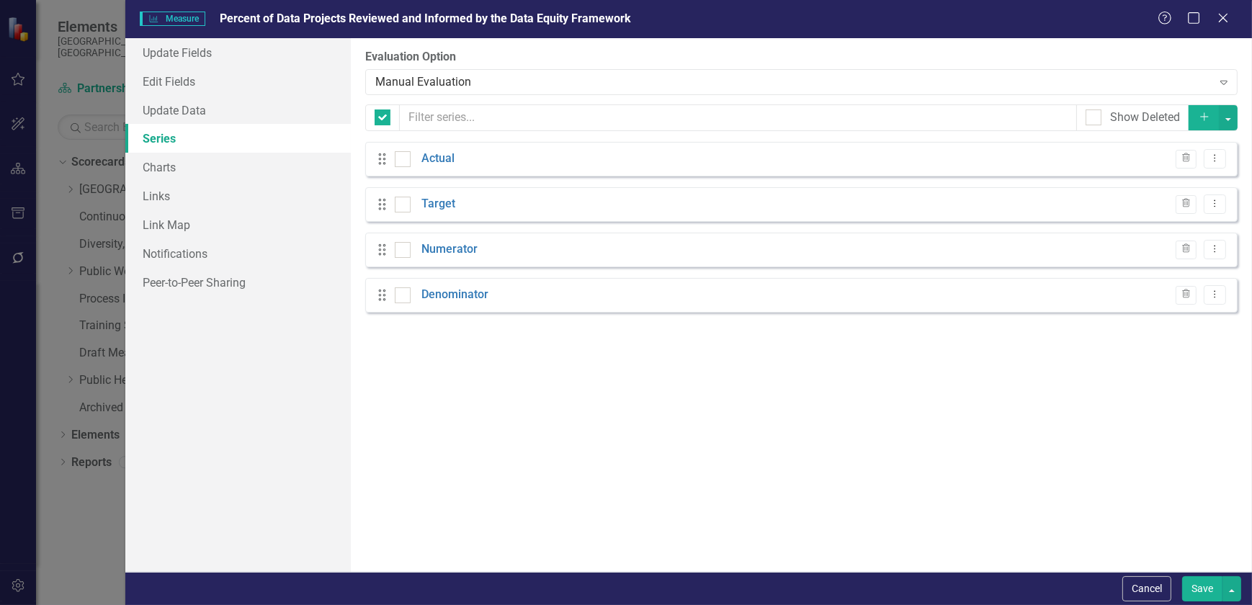
checkbox input "false"
click at [1152, 591] on button "Cancel" at bounding box center [1146, 588] width 49 height 25
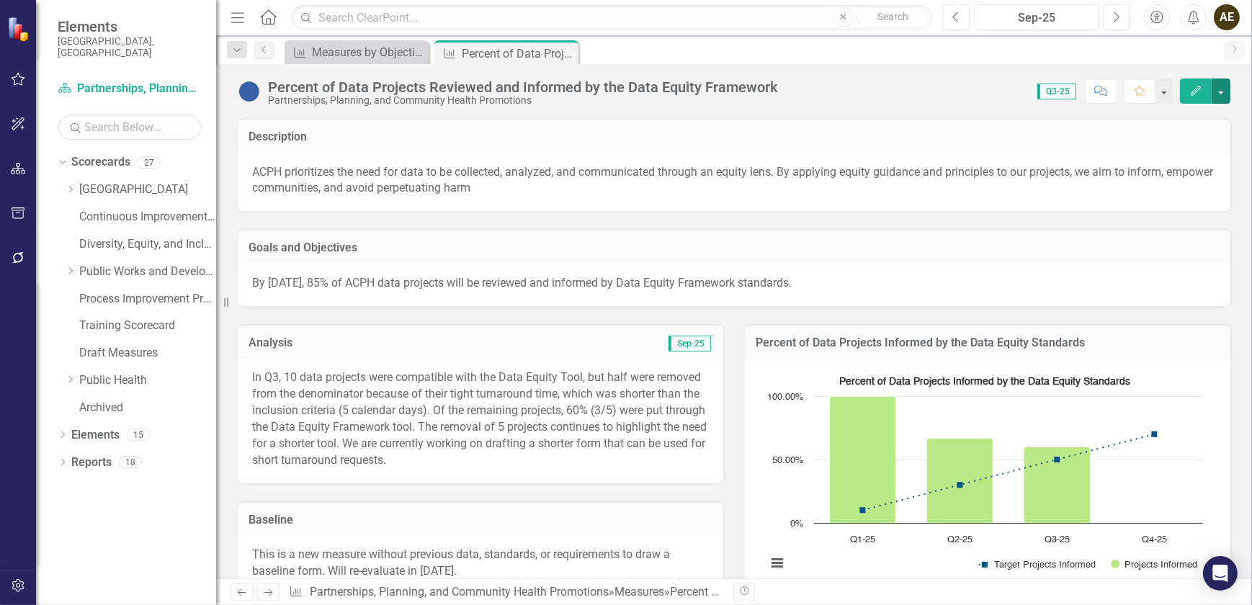
scroll to position [0, 0]
